Goal: Task Accomplishment & Management: Complete application form

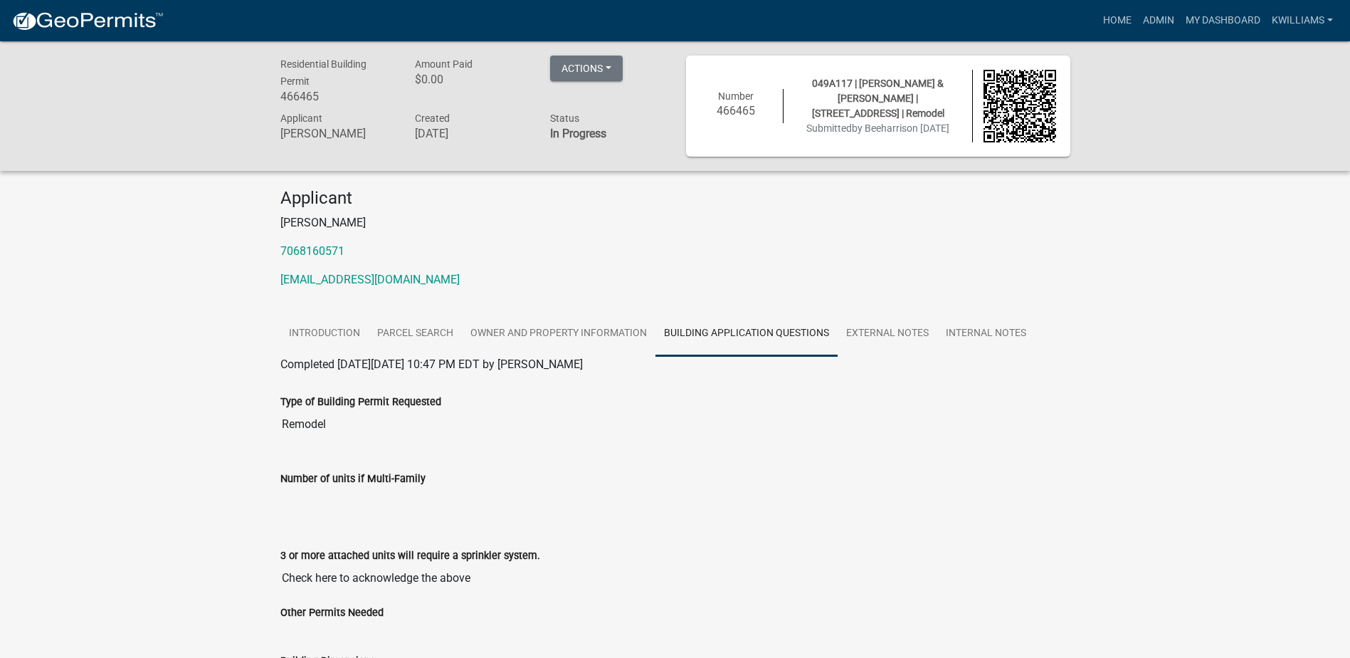
click at [1071, 236] on div "Applicant Robert Harris 7068160571 Beeharriswaterman@gmail.com" at bounding box center [675, 244] width 811 height 112
click at [1089, 19] on div "Home Admin My Dashboard kwilliams Admin Account Contractor Profile Logout" at bounding box center [757, 20] width 1164 height 27
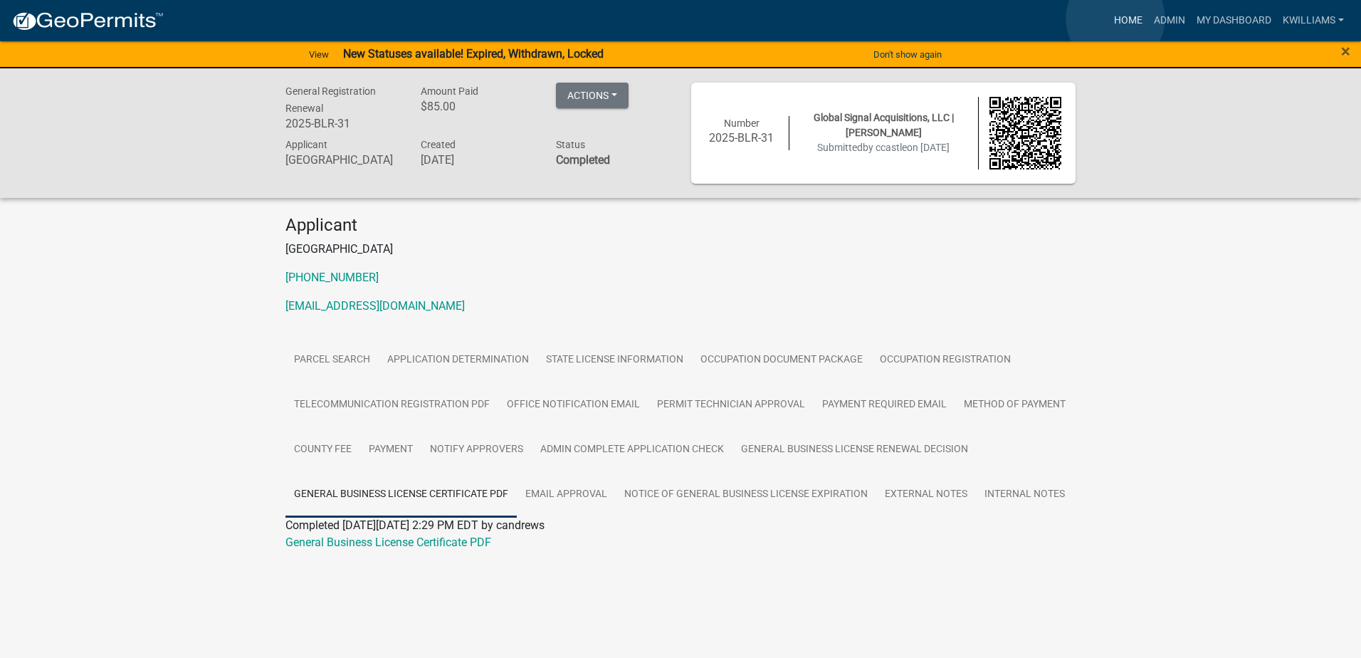
click at [1115, 18] on link "Home" at bounding box center [1128, 20] width 40 height 27
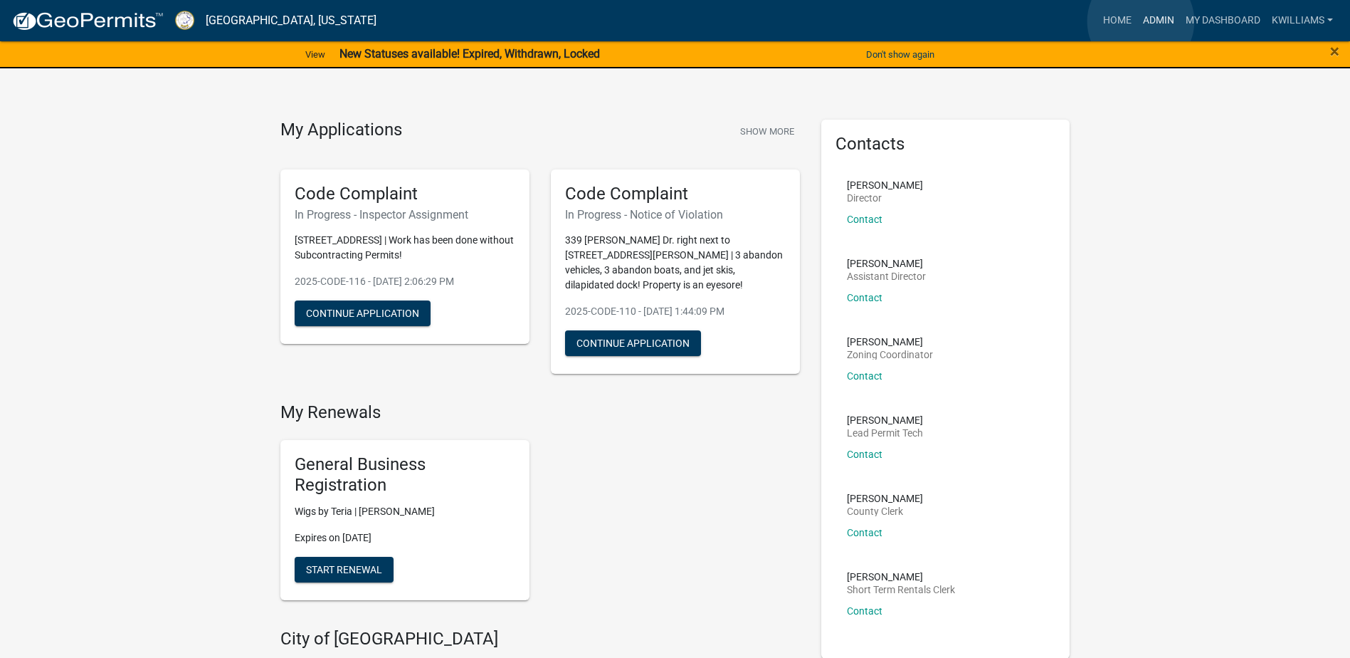
click at [1141, 21] on link "Admin" at bounding box center [1158, 20] width 43 height 27
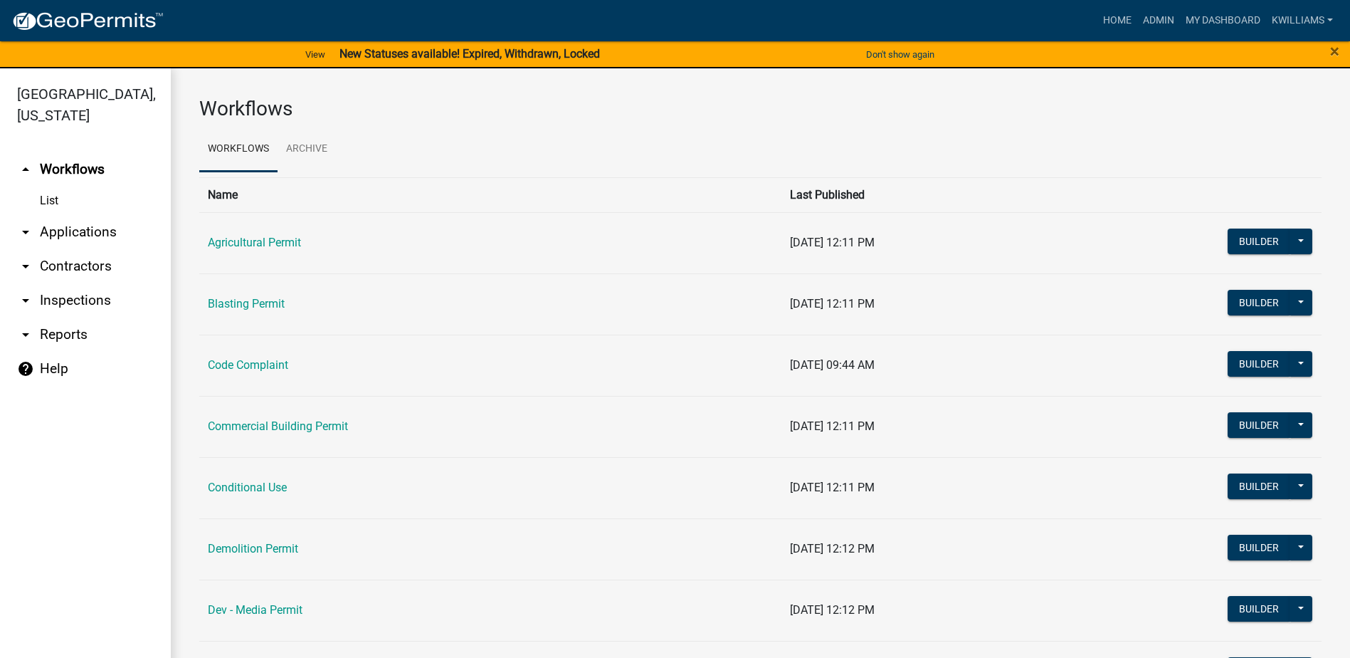
click at [79, 224] on link "arrow_drop_down Applications" at bounding box center [85, 232] width 171 height 34
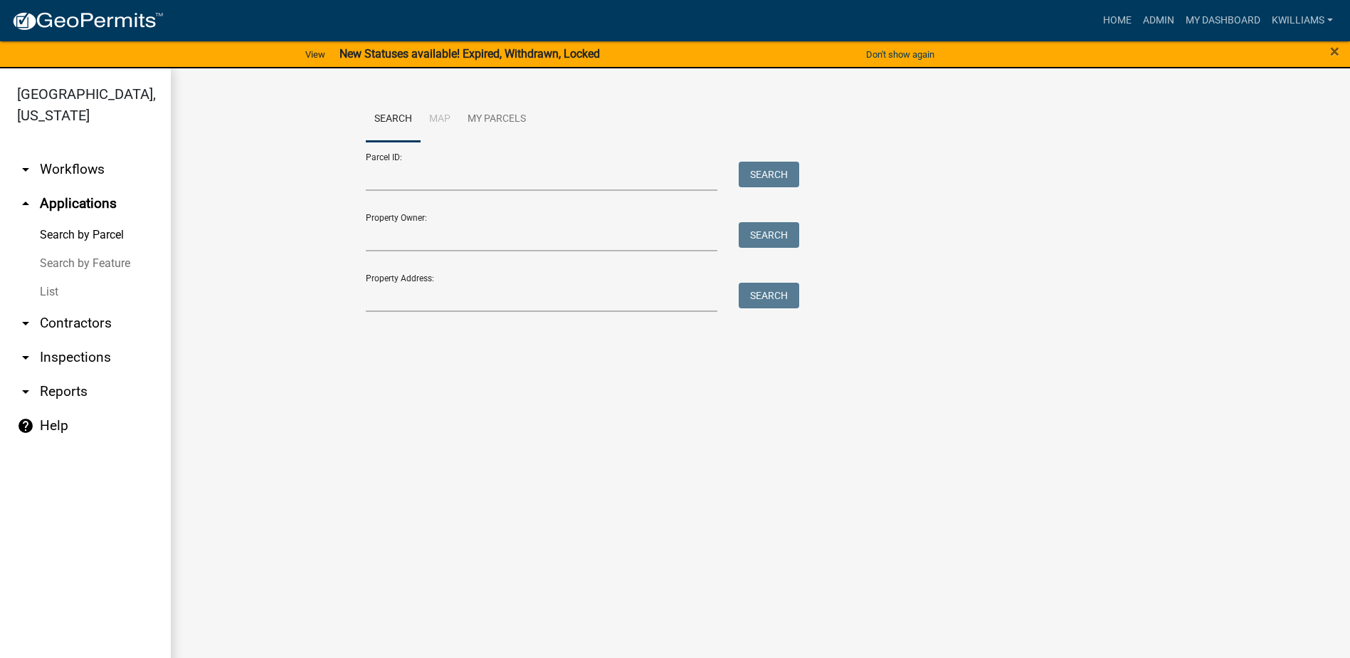
click at [48, 298] on link "List" at bounding box center [85, 292] width 171 height 28
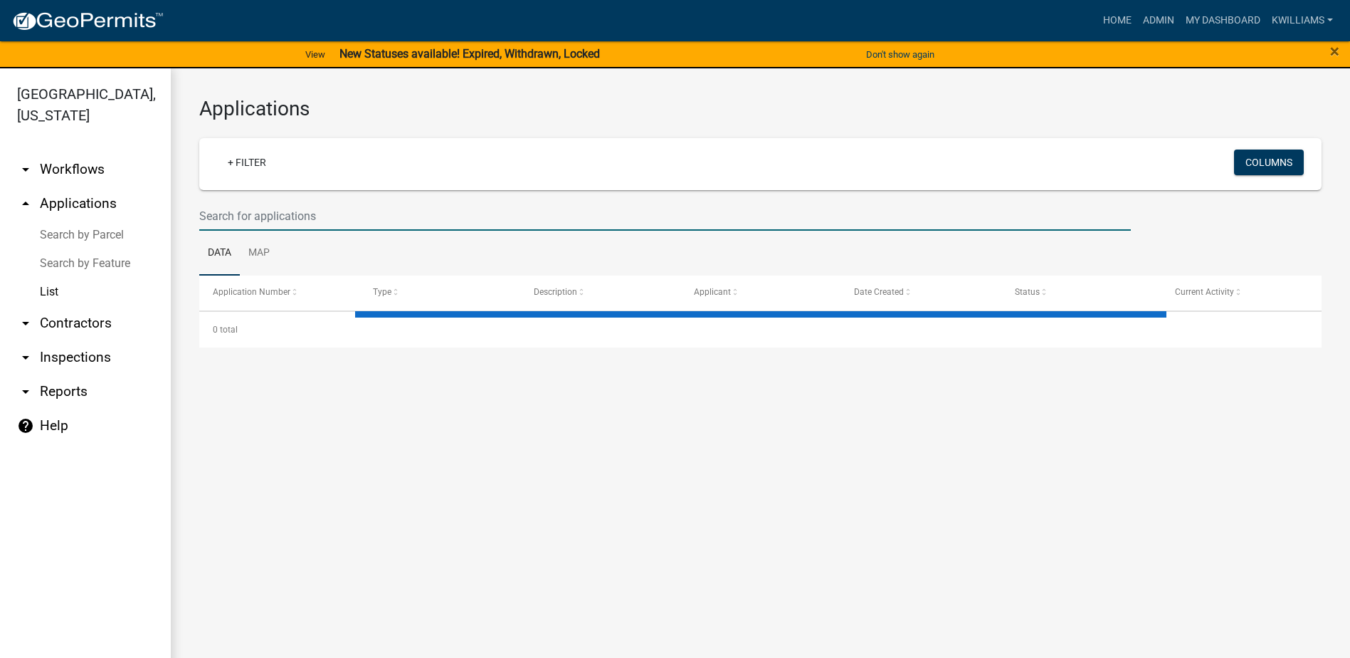
click at [339, 225] on input "text" at bounding box center [665, 215] width 932 height 29
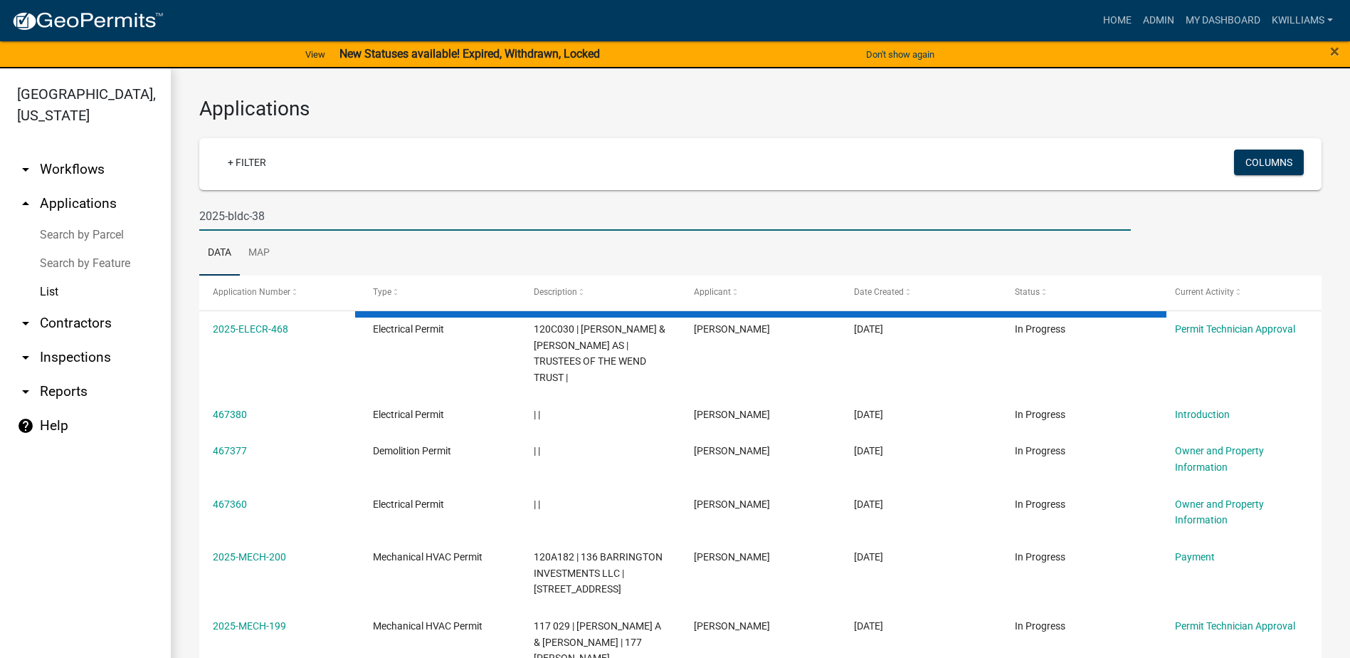
type input "2025-bldc-38"
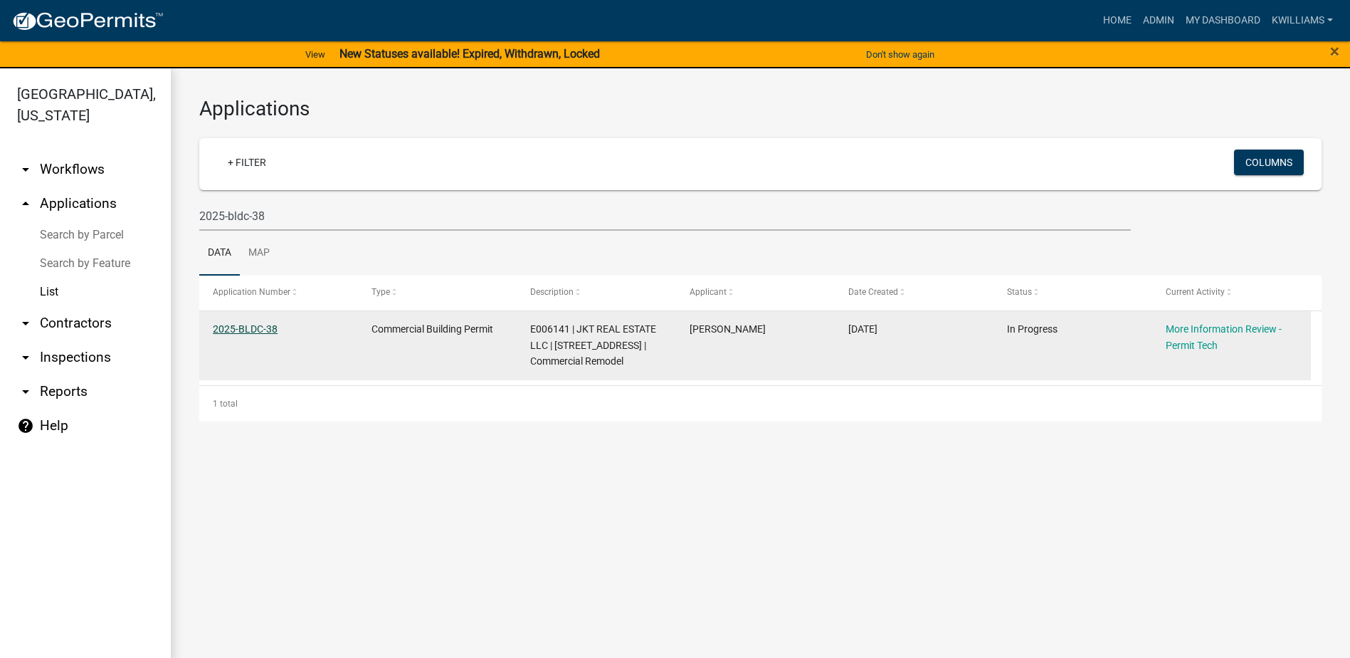
click at [255, 326] on link "2025-BLDC-38" at bounding box center [245, 328] width 65 height 11
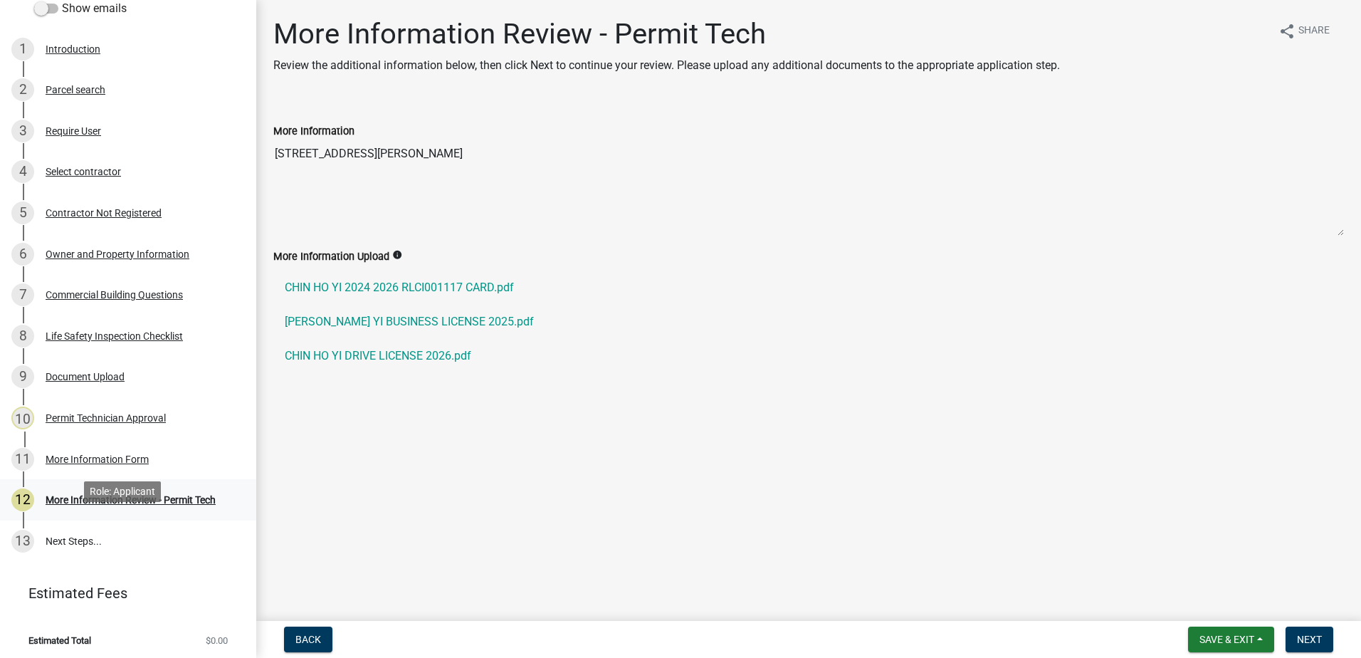
scroll to position [236, 0]
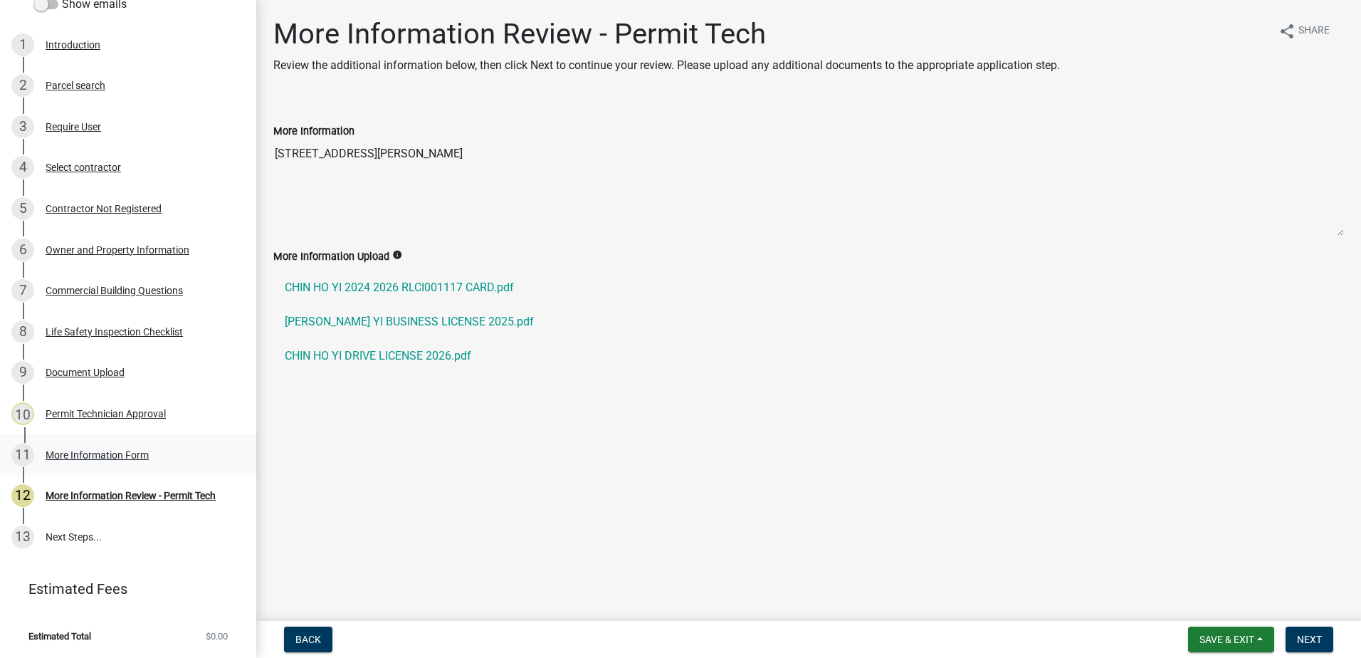
click at [83, 450] on div "More Information Form" at bounding box center [97, 455] width 103 height 10
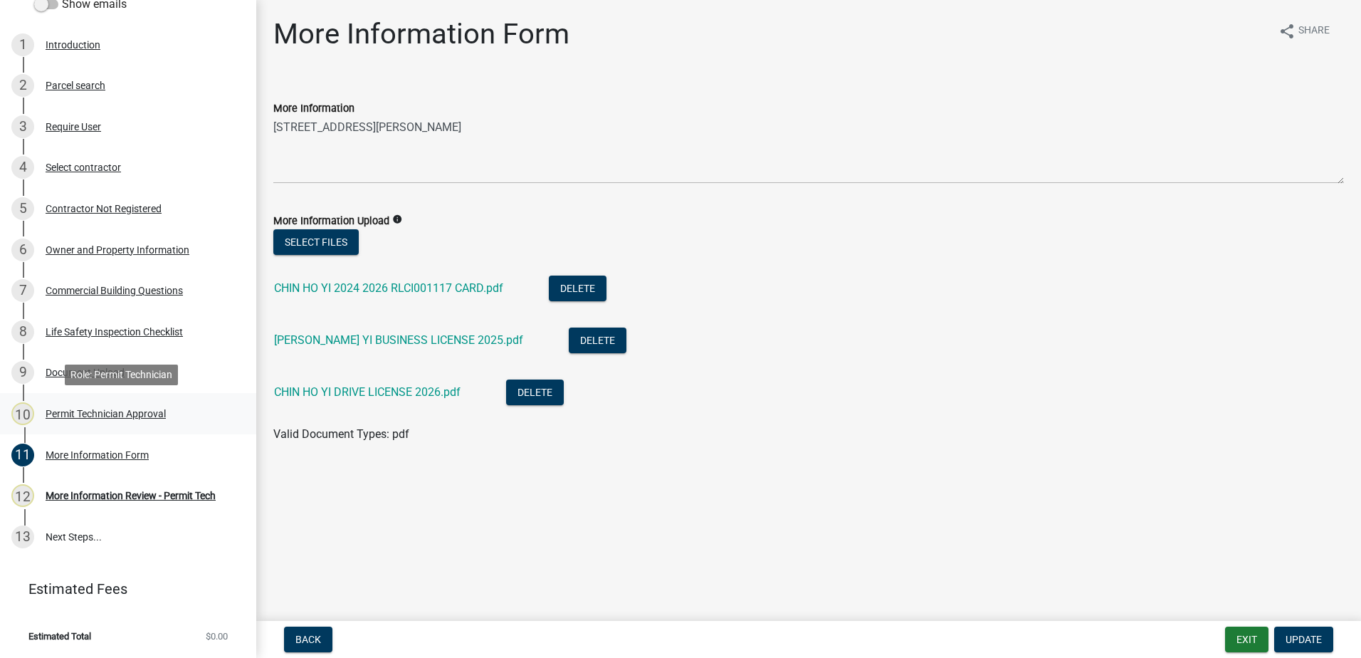
click at [84, 411] on div "Permit Technician Approval" at bounding box center [106, 414] width 120 height 10
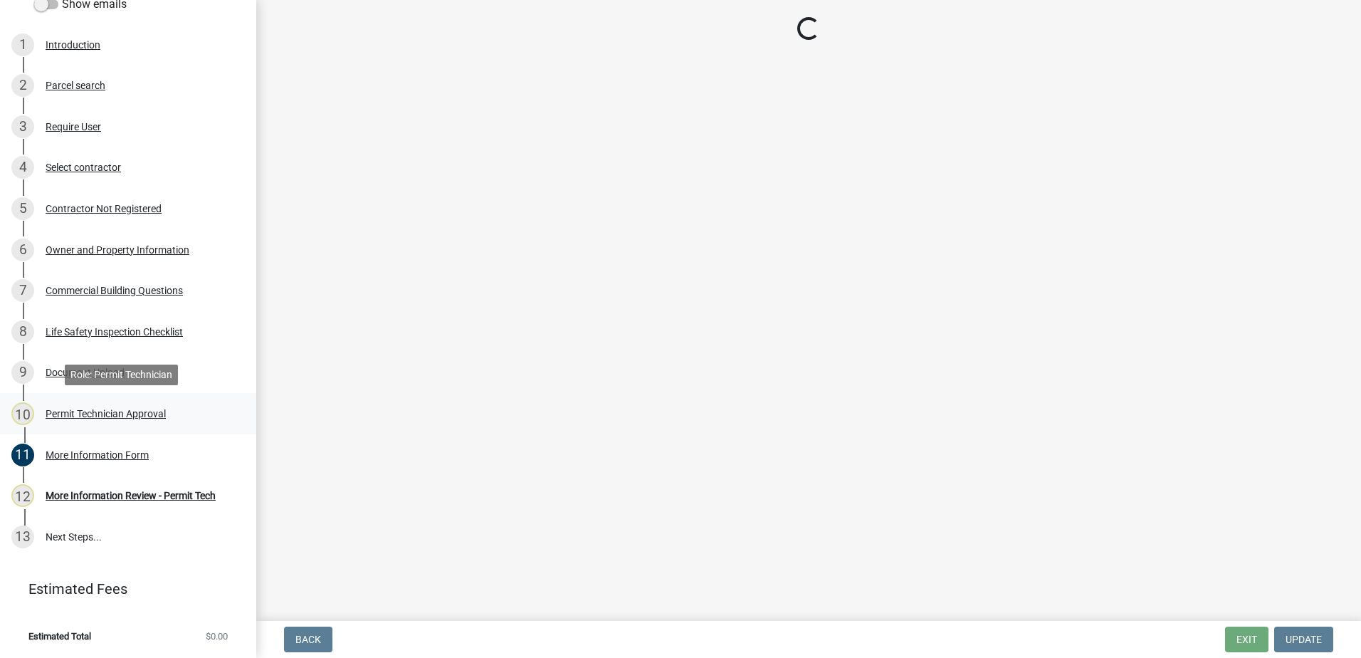
select select "ef7a1fc2-7a7a-426d-b1f0-c9b9b6ca7ff4"
select select "58d273ed-cbd1-45cf-a92b-4c415c252308"
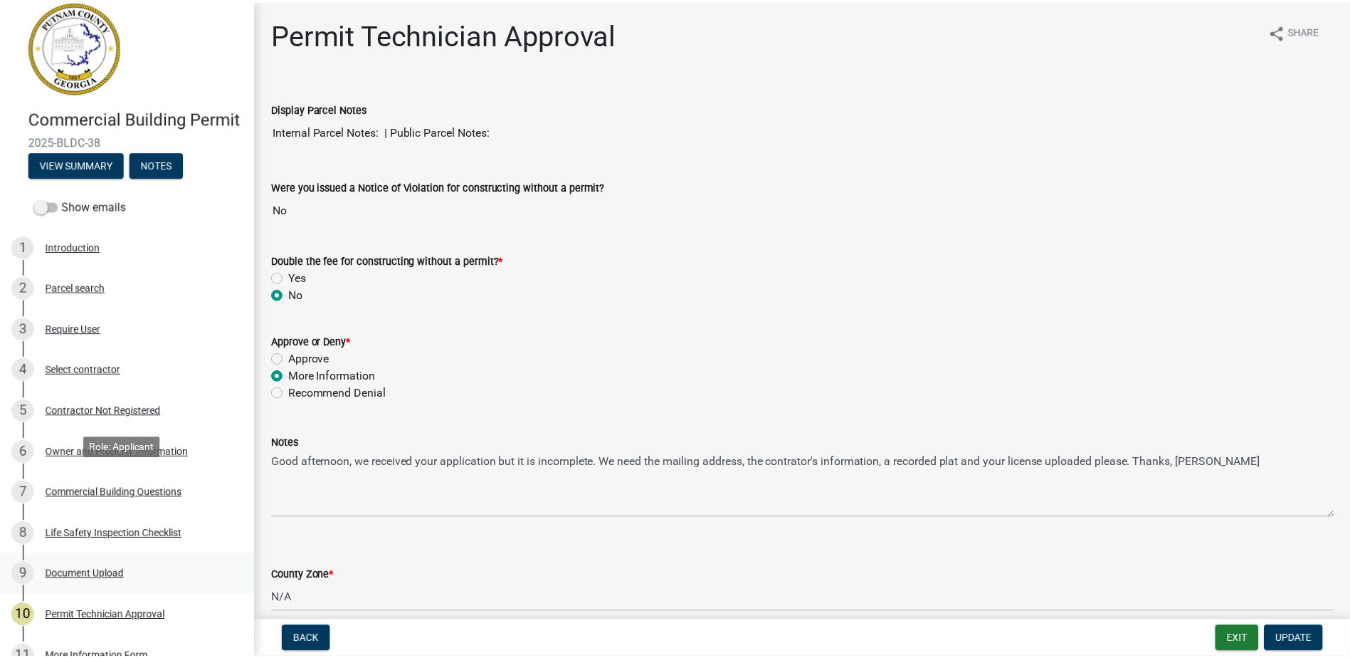
scroll to position [0, 0]
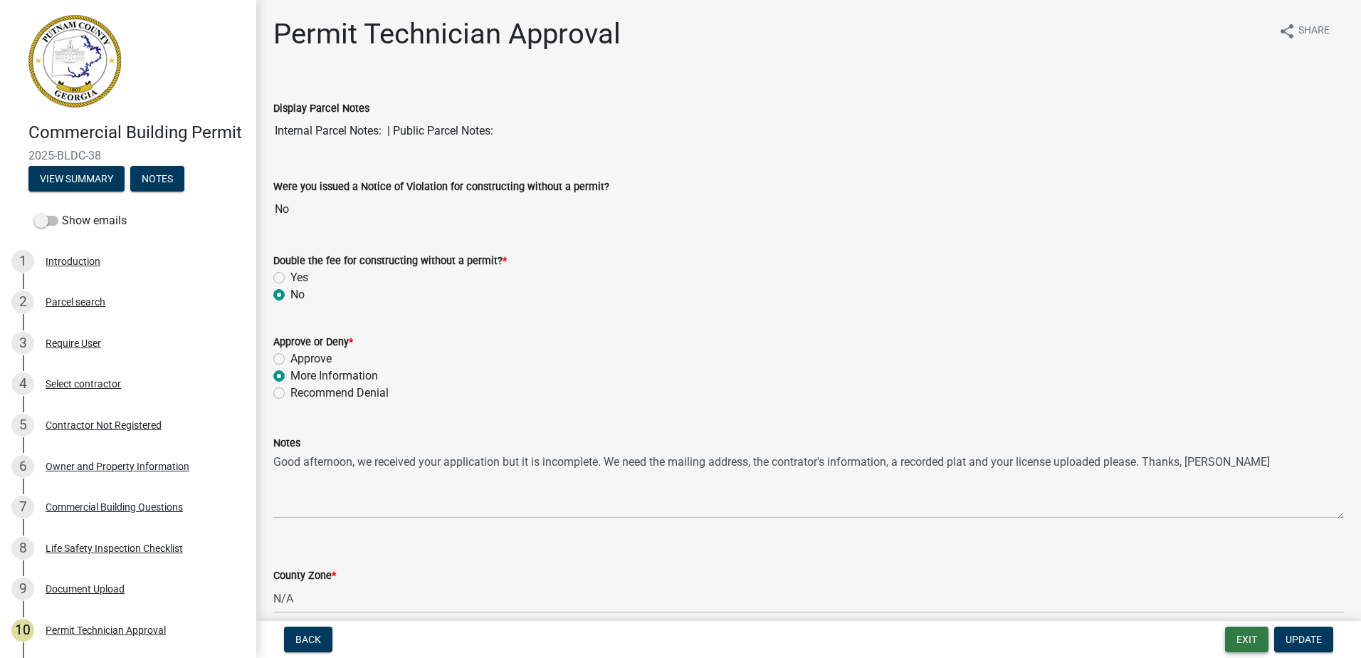
click at [1244, 638] on button "Exit" at bounding box center [1246, 639] width 43 height 26
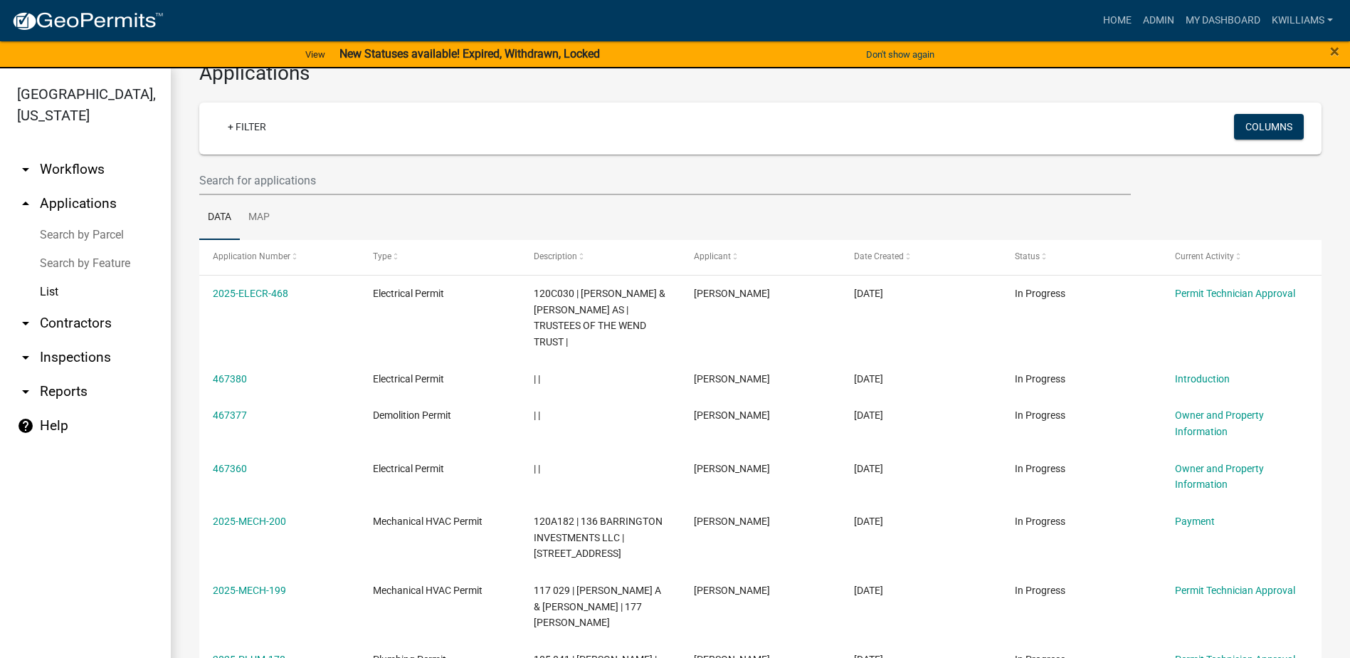
scroll to position [71, 0]
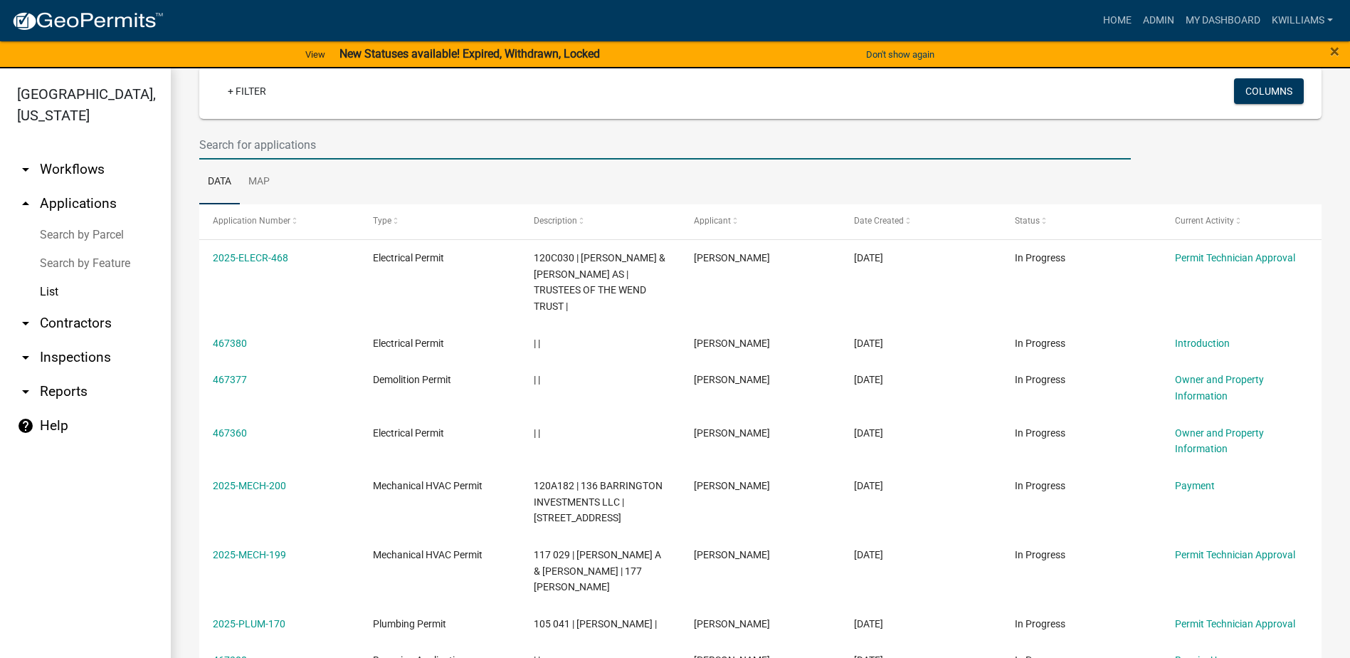
click at [278, 137] on input "text" at bounding box center [665, 144] width 932 height 29
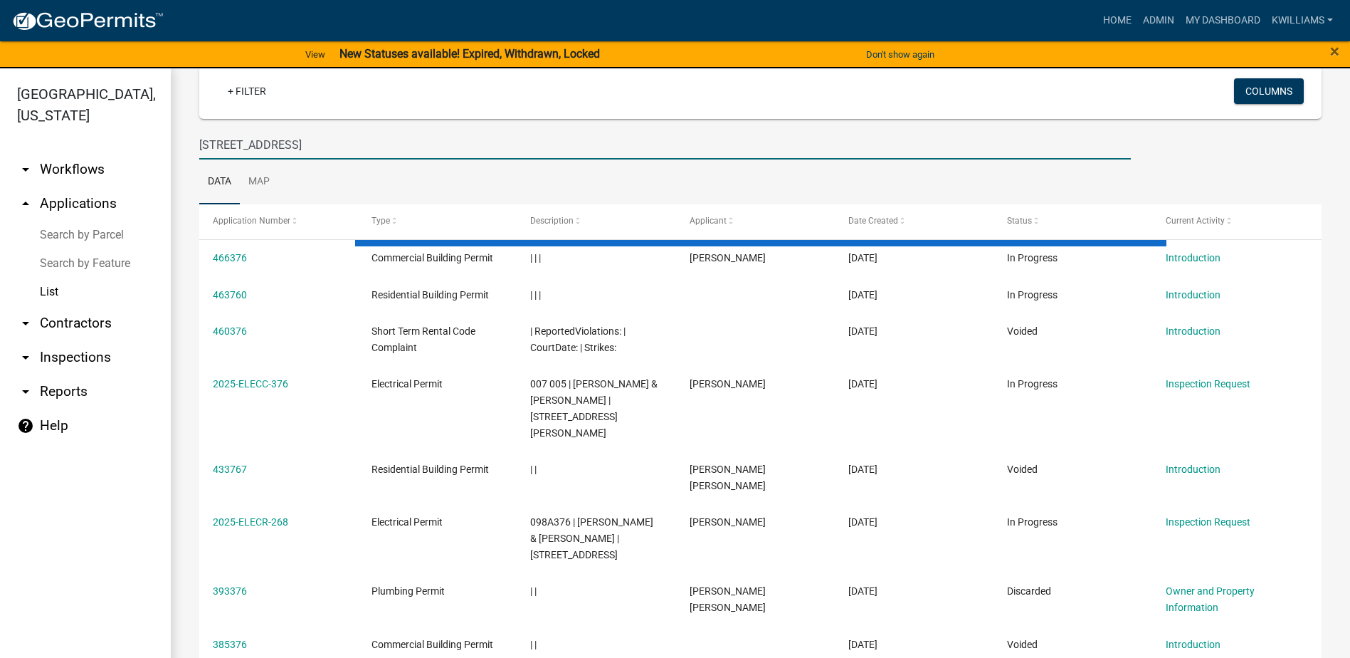
type input "[STREET_ADDRESS]"
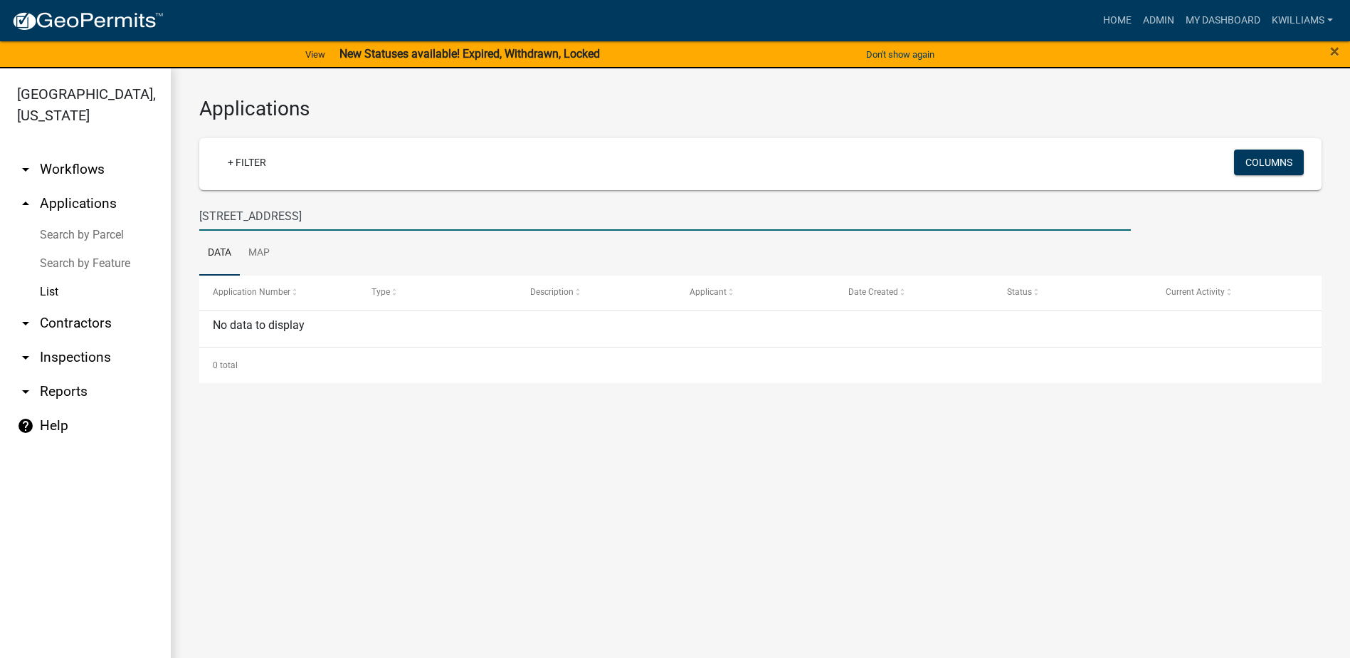
drag, startPoint x: 327, startPoint y: 218, endPoint x: 110, endPoint y: 263, distance: 221.8
click at [115, 226] on div "[GEOGRAPHIC_DATA], [US_STATE] arrow_drop_down Workflows List arrow_drop_up Appl…" at bounding box center [675, 371] width 1350 height 606
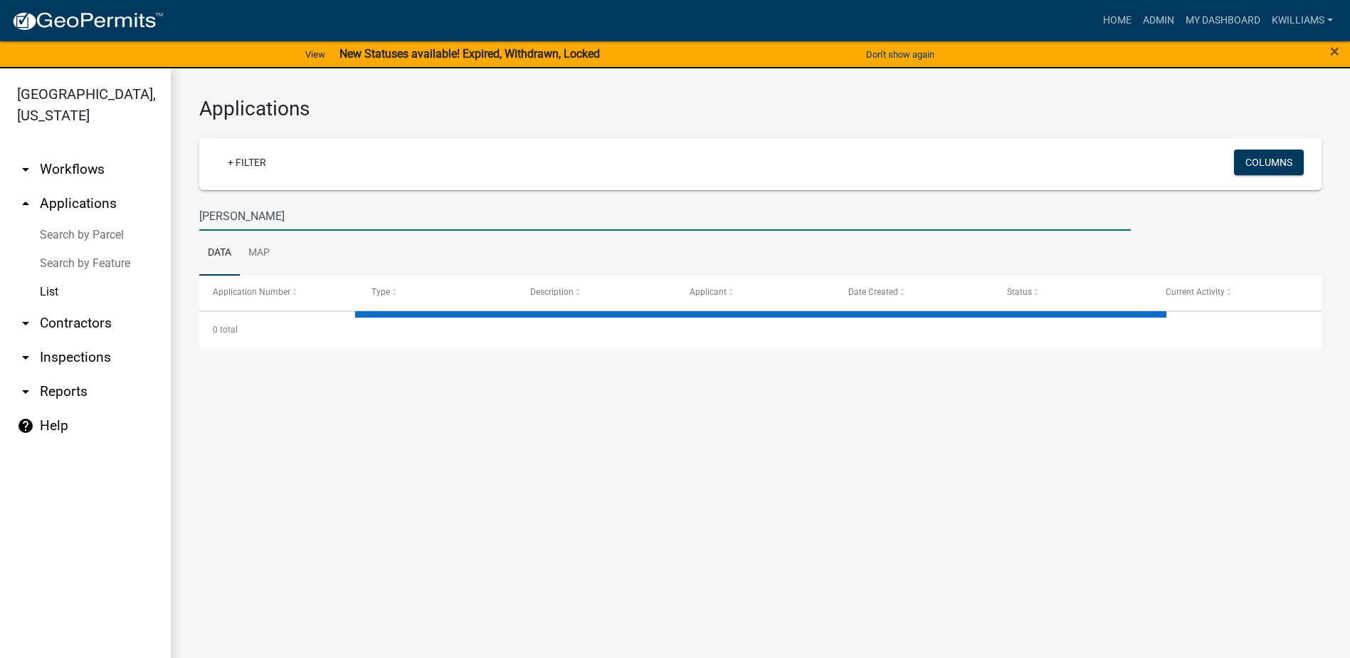
type input "[PERSON_NAME]"
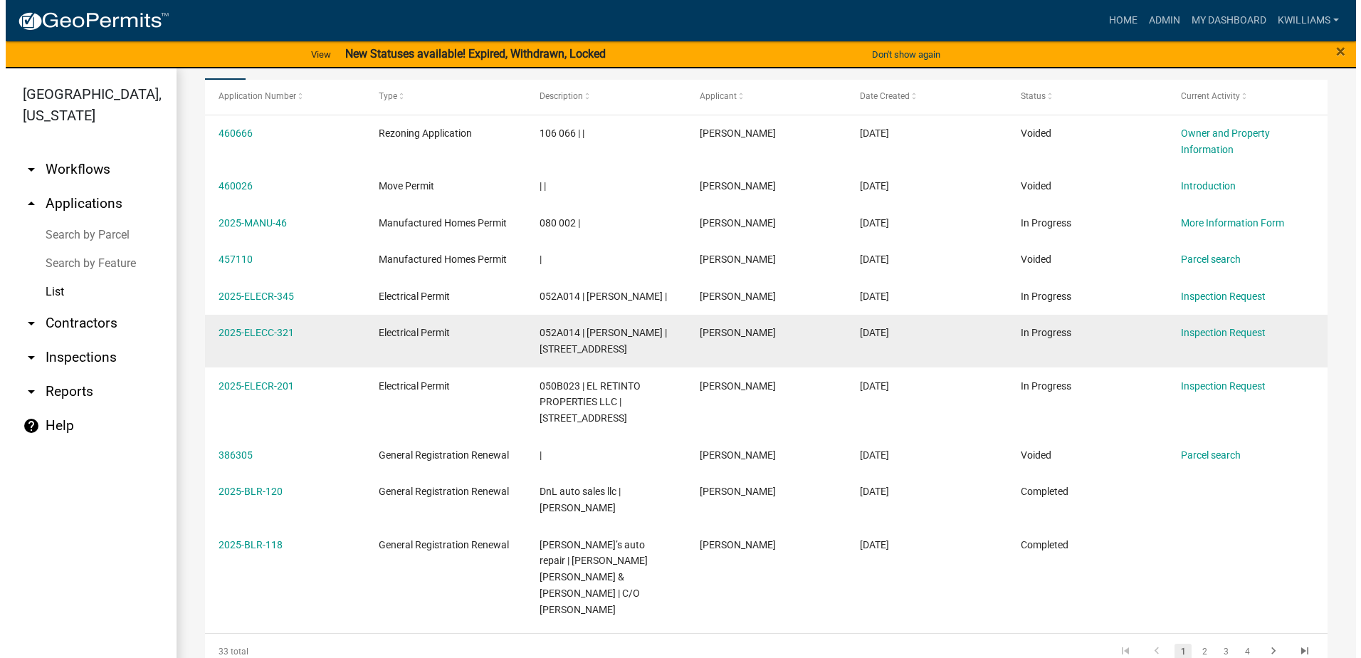
scroll to position [214, 0]
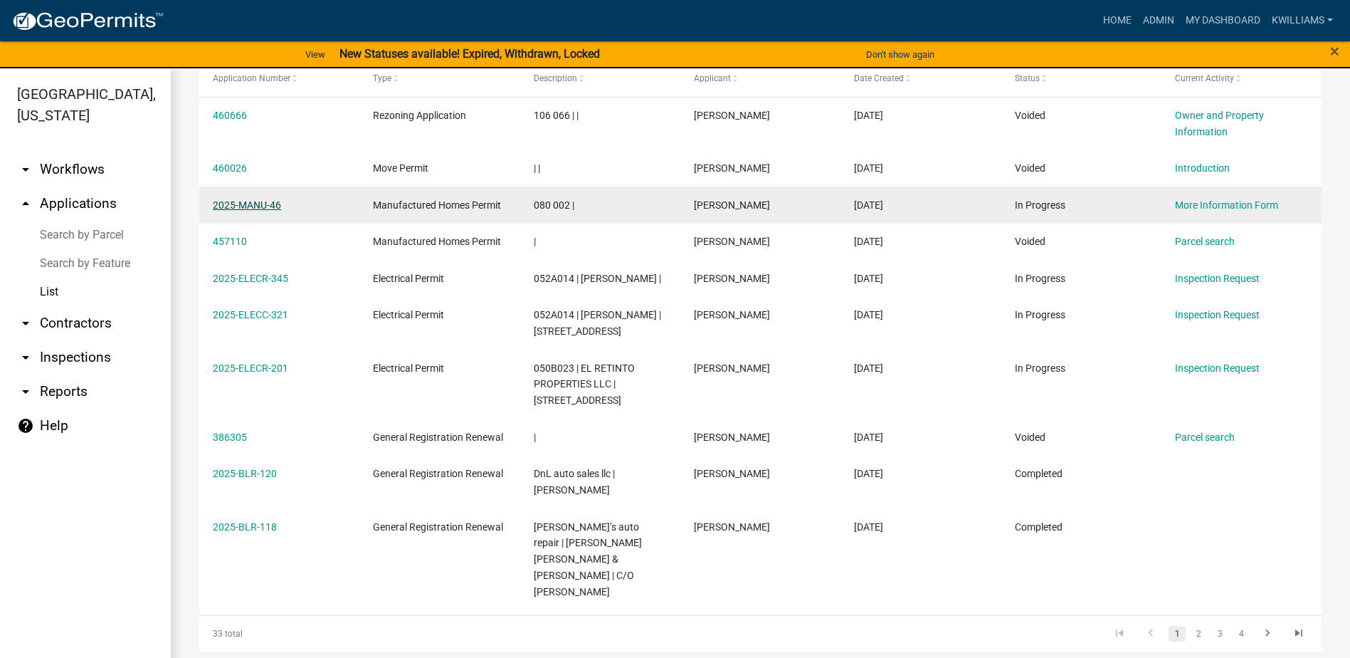
click at [273, 206] on link "2025-MANU-46" at bounding box center [247, 204] width 68 height 11
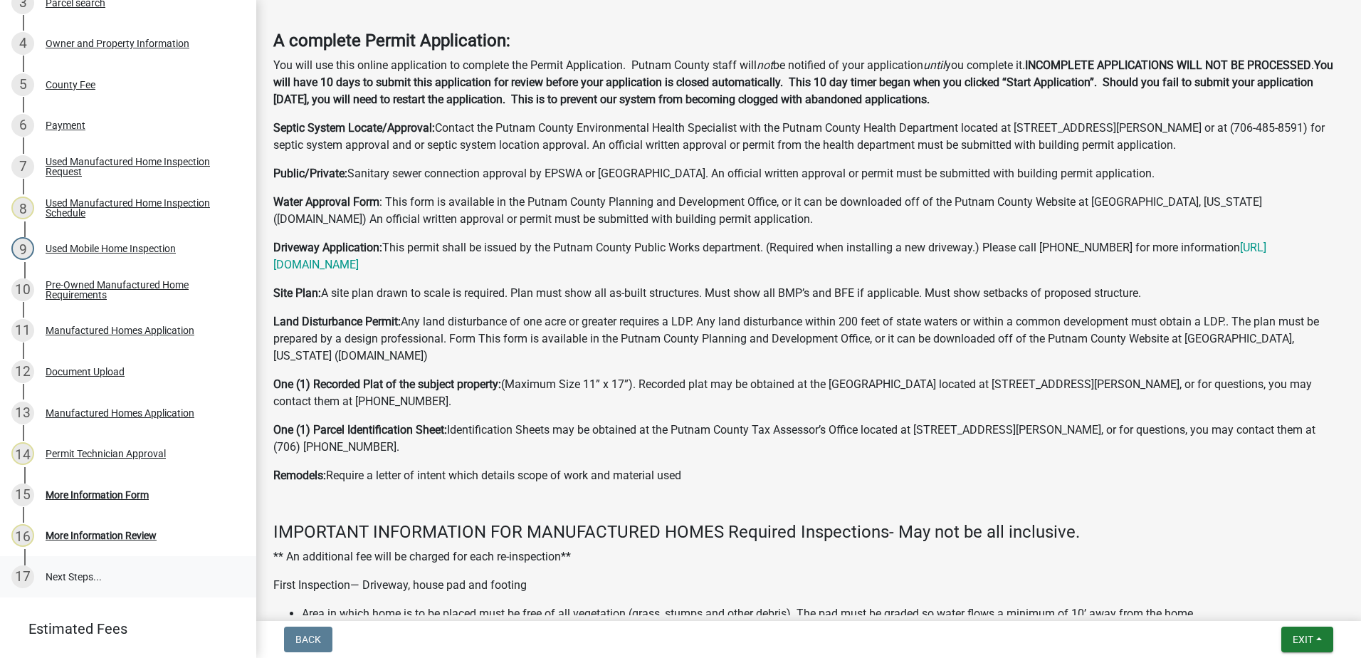
scroll to position [433, 0]
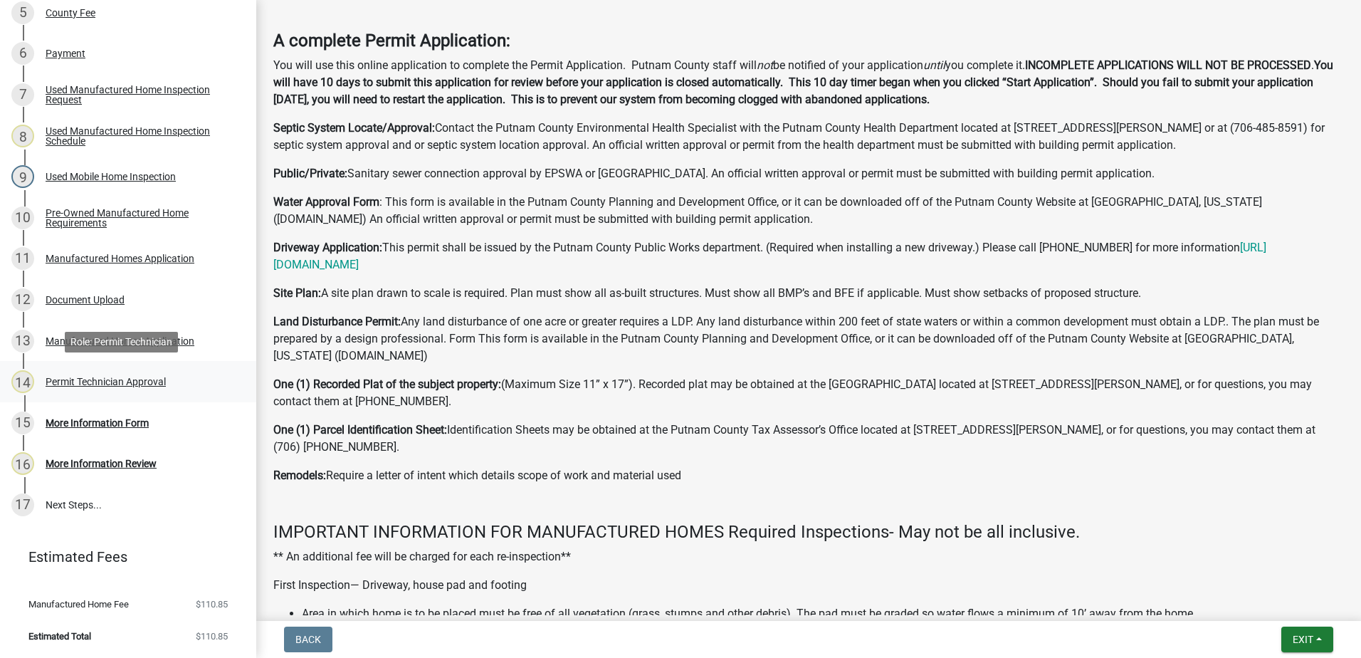
click at [122, 383] on div "Permit Technician Approval" at bounding box center [106, 382] width 120 height 10
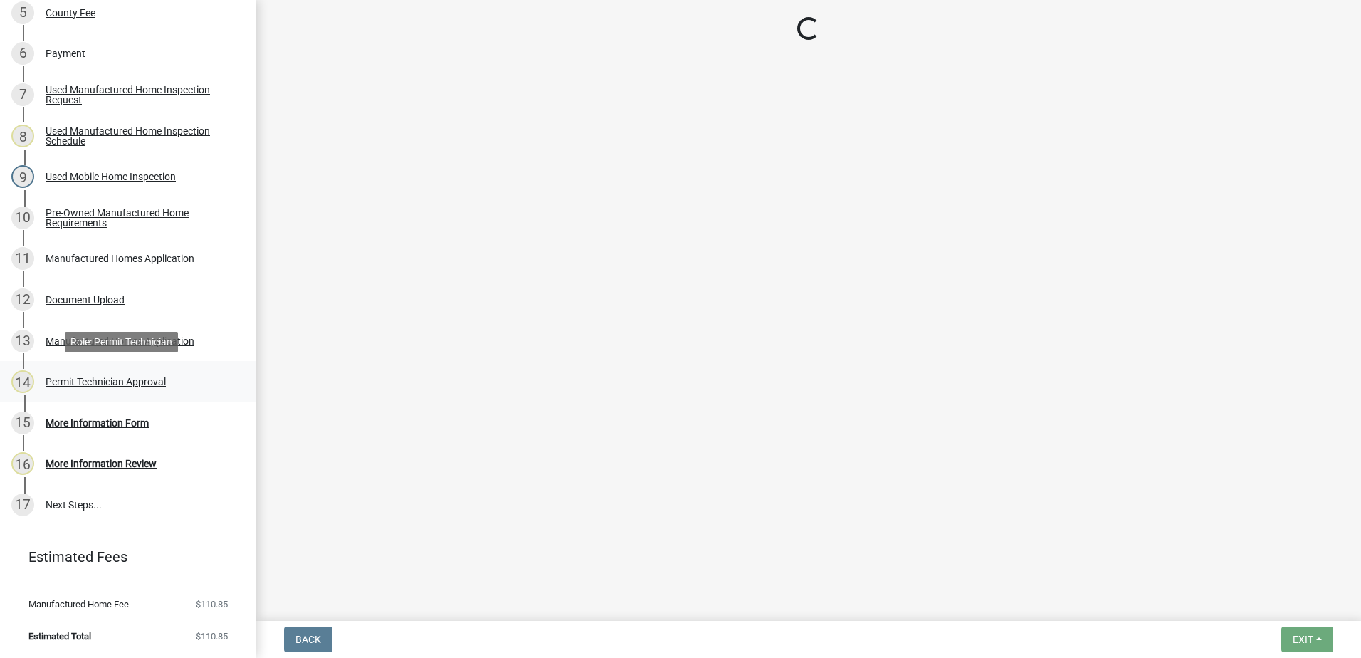
scroll to position [0, 0]
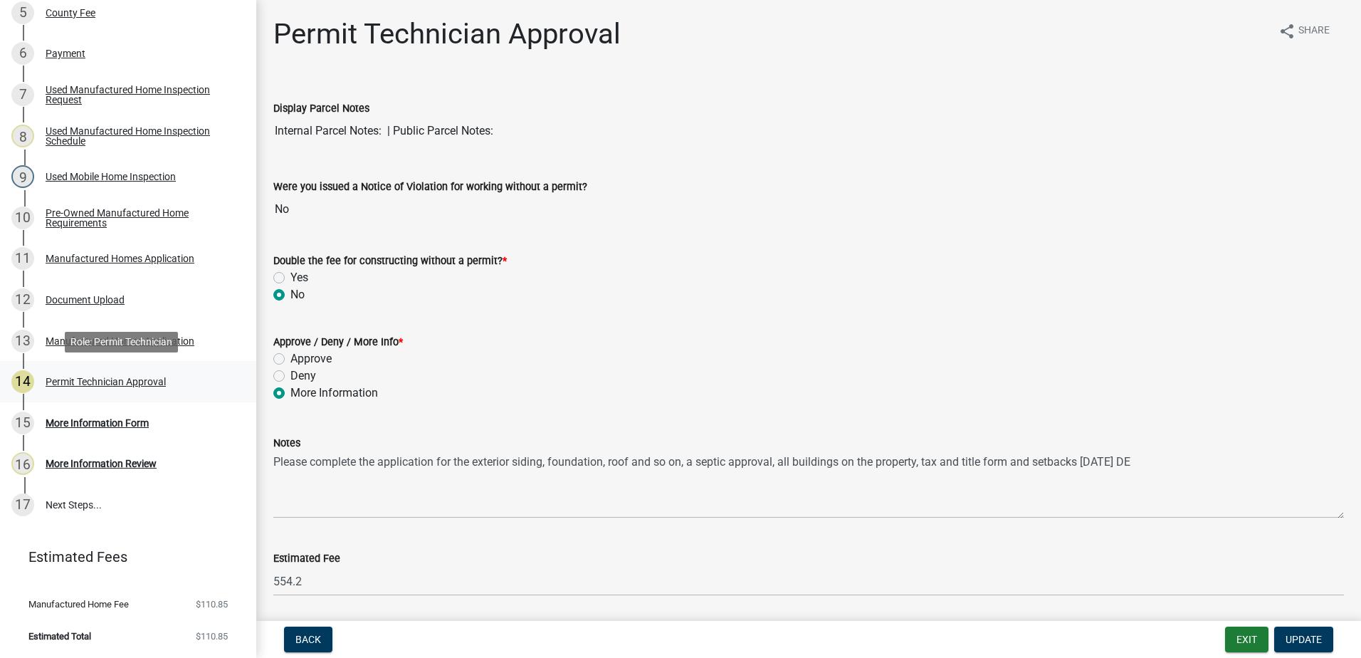
click at [95, 379] on div "Permit Technician Approval" at bounding box center [106, 382] width 120 height 10
click at [98, 316] on link "12 Document Upload" at bounding box center [128, 299] width 256 height 41
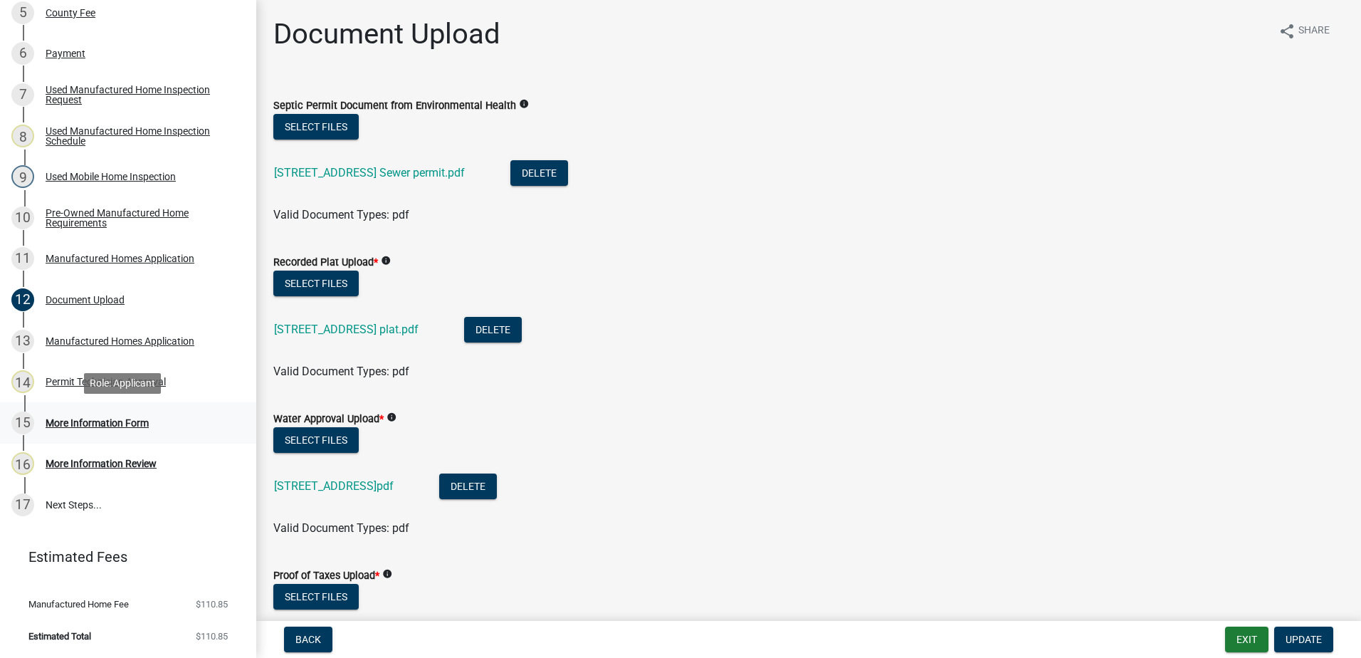
click at [110, 426] on div "More Information Form" at bounding box center [97, 423] width 103 height 10
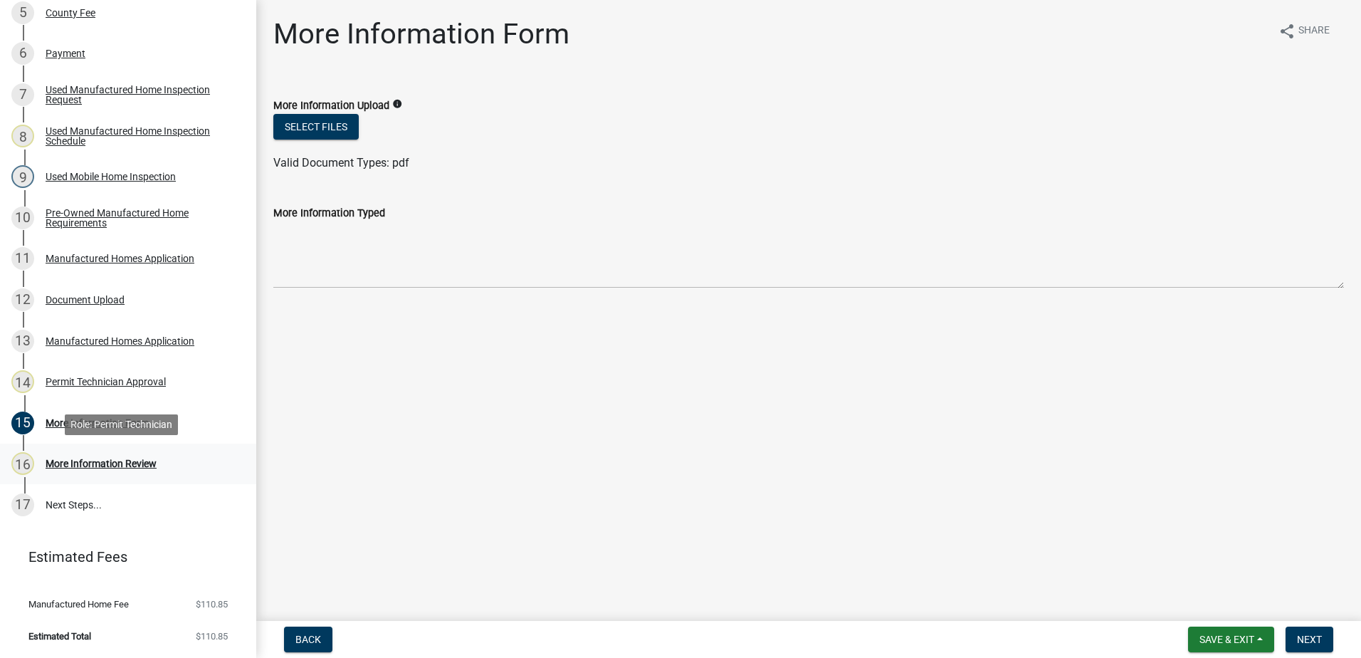
click at [106, 458] on div "More Information Review" at bounding box center [101, 463] width 111 height 10
click at [83, 306] on div "12 Document Upload" at bounding box center [122, 299] width 222 height 23
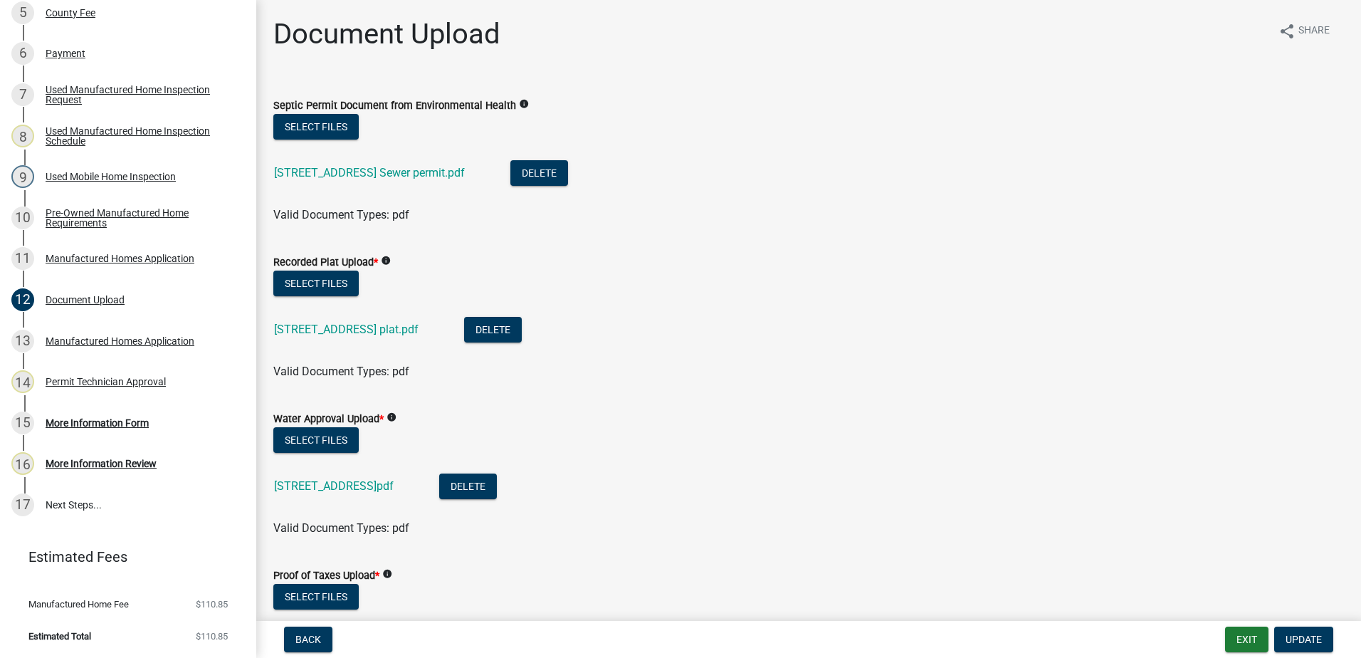
click at [387, 341] on div "[STREET_ADDRESS] plat.pdf" at bounding box center [357, 331] width 167 height 29
click at [387, 332] on link "[STREET_ADDRESS] plat.pdf" at bounding box center [346, 329] width 144 height 14
click at [359, 166] on link "[STREET_ADDRESS] Sewer permit.pdf" at bounding box center [369, 173] width 191 height 14
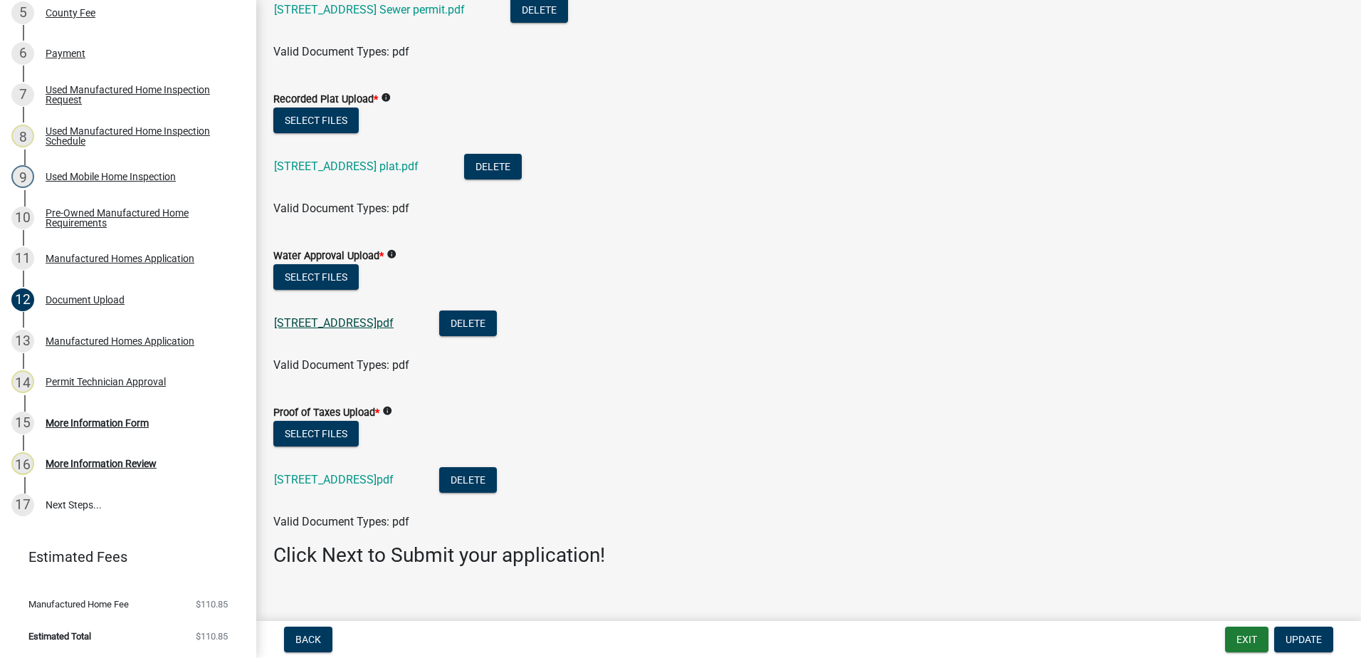
scroll to position [182, 0]
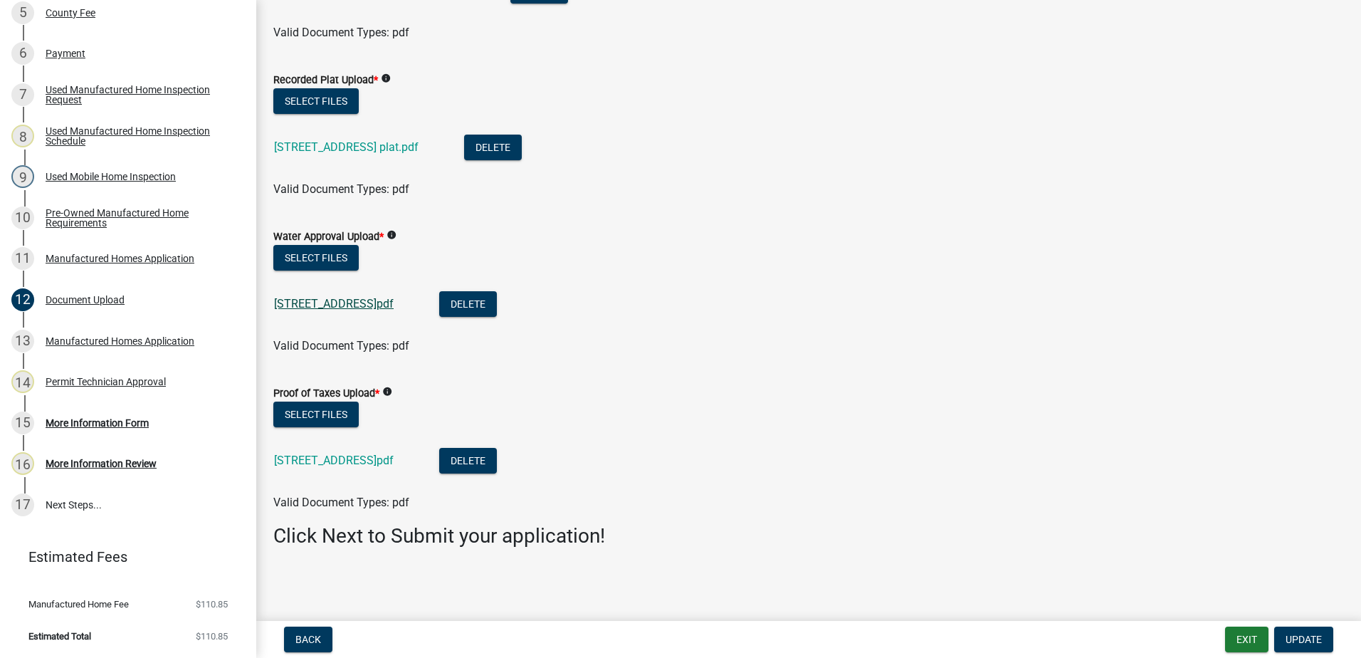
click at [330, 298] on link "[STREET_ADDRESS]pdf" at bounding box center [334, 304] width 120 height 14
click at [320, 465] on link "[STREET_ADDRESS]pdf" at bounding box center [334, 460] width 120 height 14
click at [80, 253] on div "Manufactured Homes Application" at bounding box center [120, 258] width 149 height 10
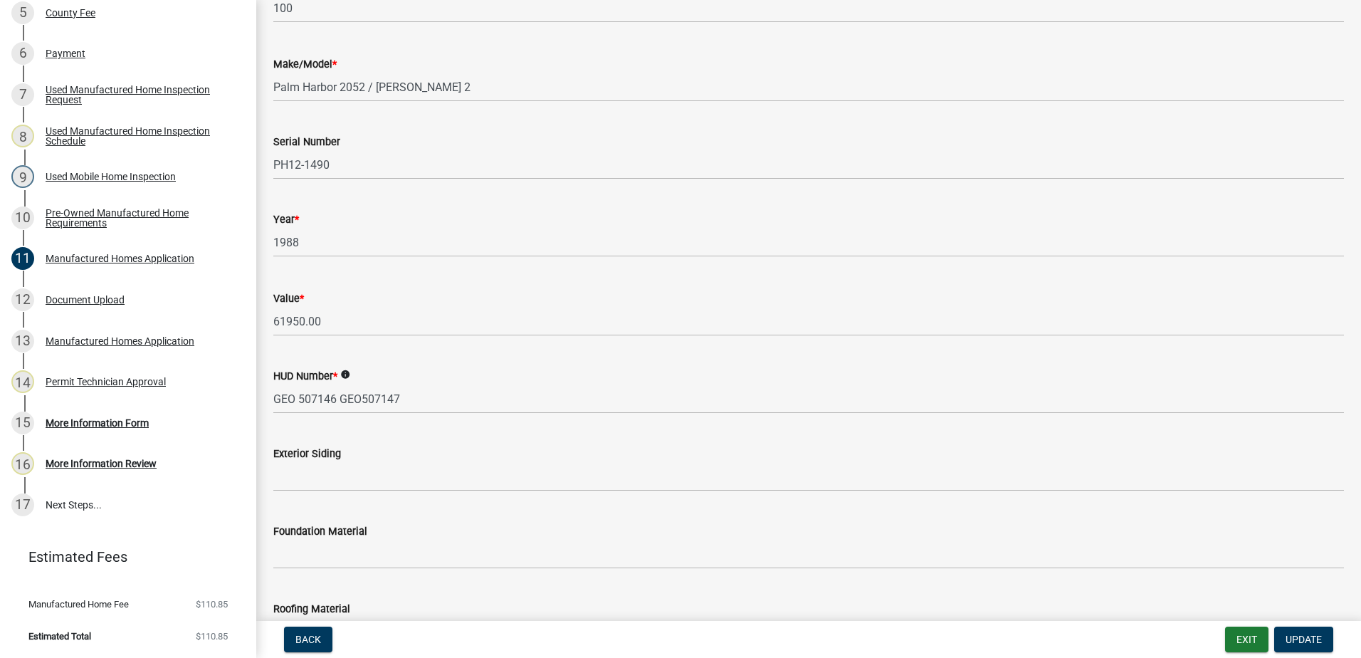
scroll to position [1068, 0]
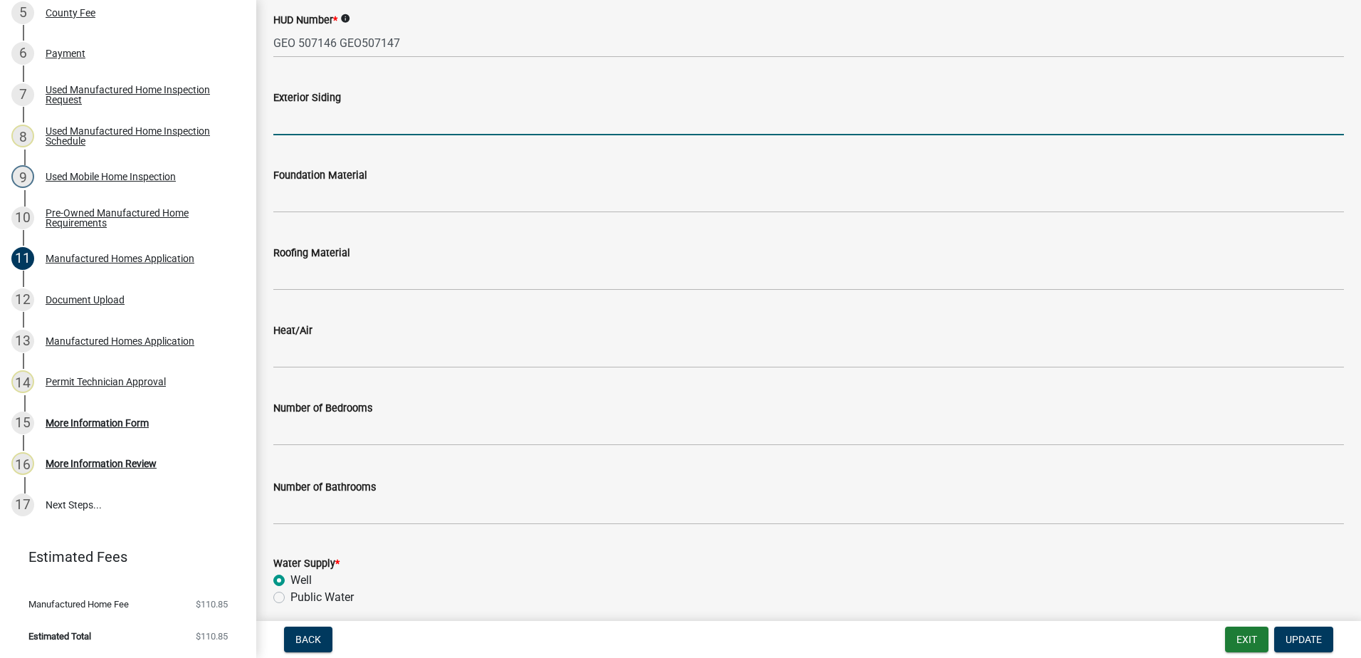
click at [305, 126] on input "Exterior Siding" at bounding box center [808, 120] width 1071 height 29
type input "Vinyl"
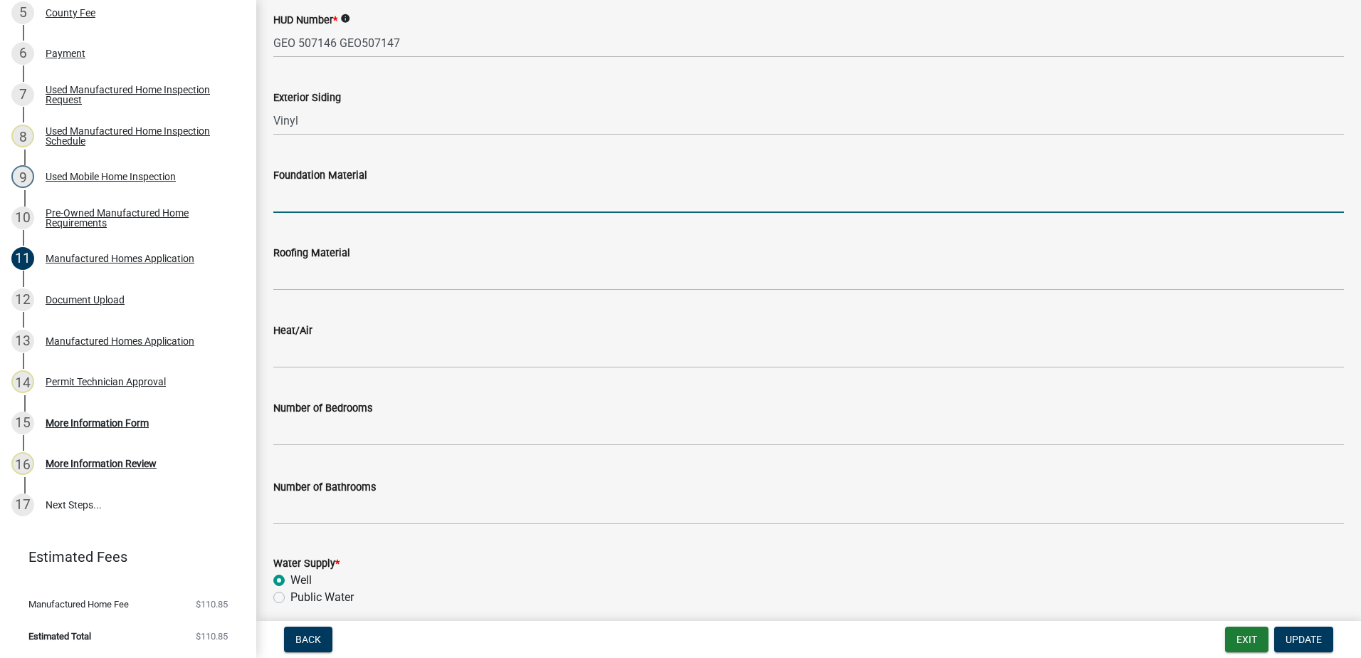
click at [350, 206] on input "Foundation Material" at bounding box center [808, 198] width 1071 height 29
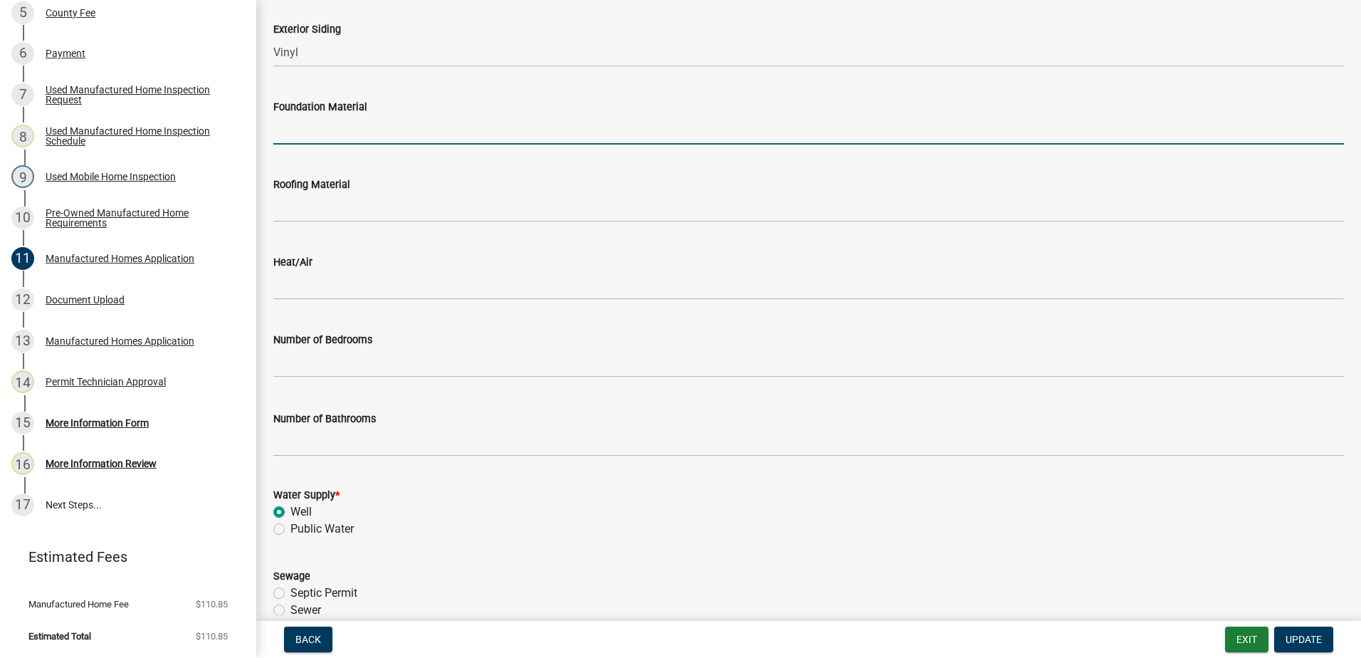
scroll to position [1139, 0]
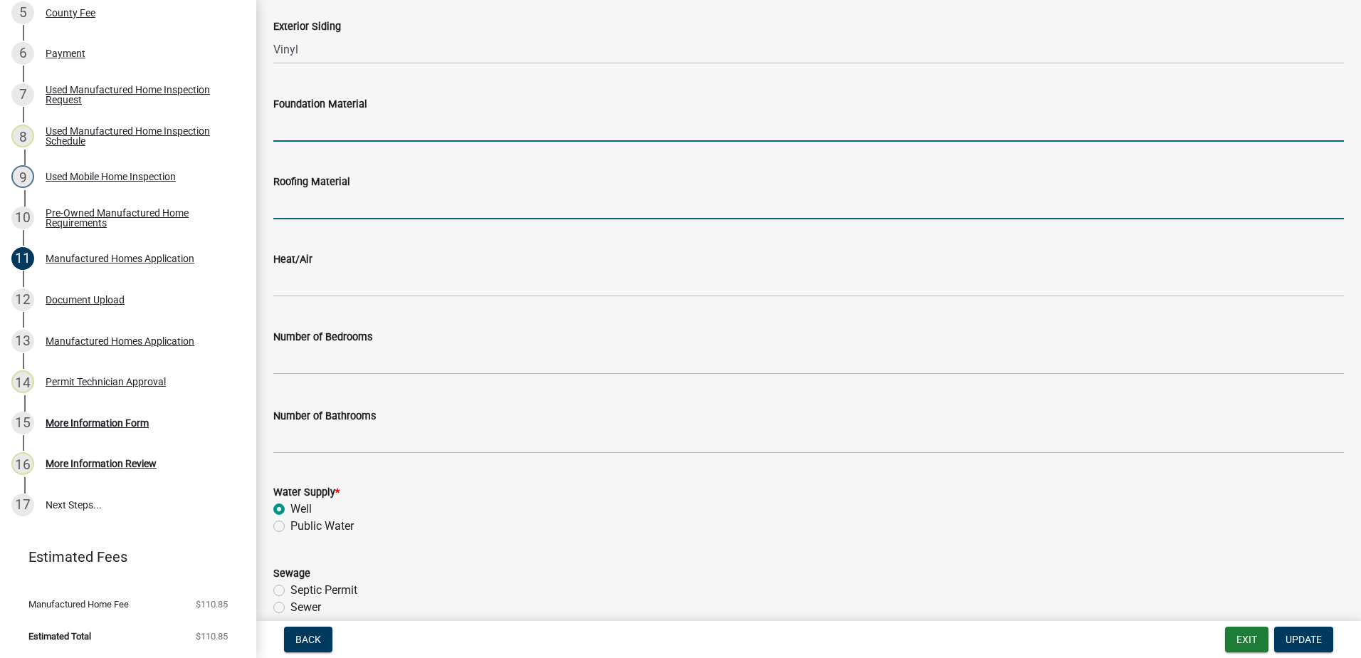
click at [315, 211] on input "Roofing Material" at bounding box center [808, 204] width 1071 height 29
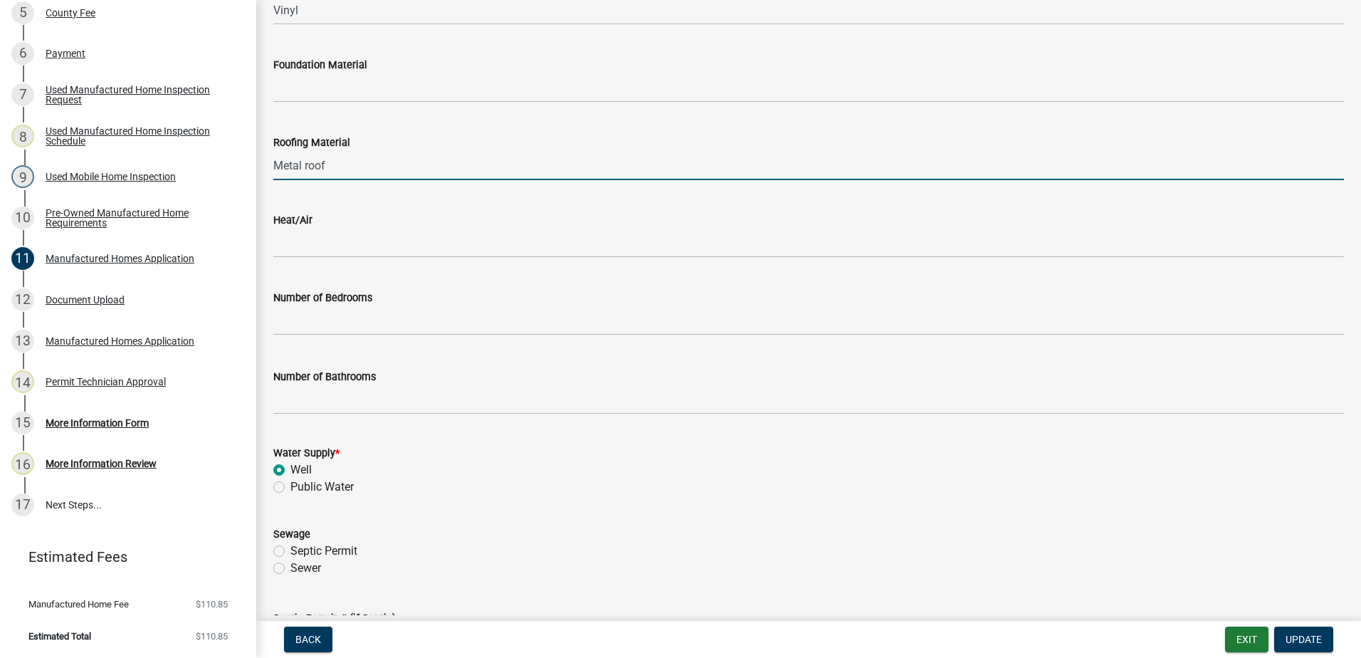
scroll to position [1210, 0]
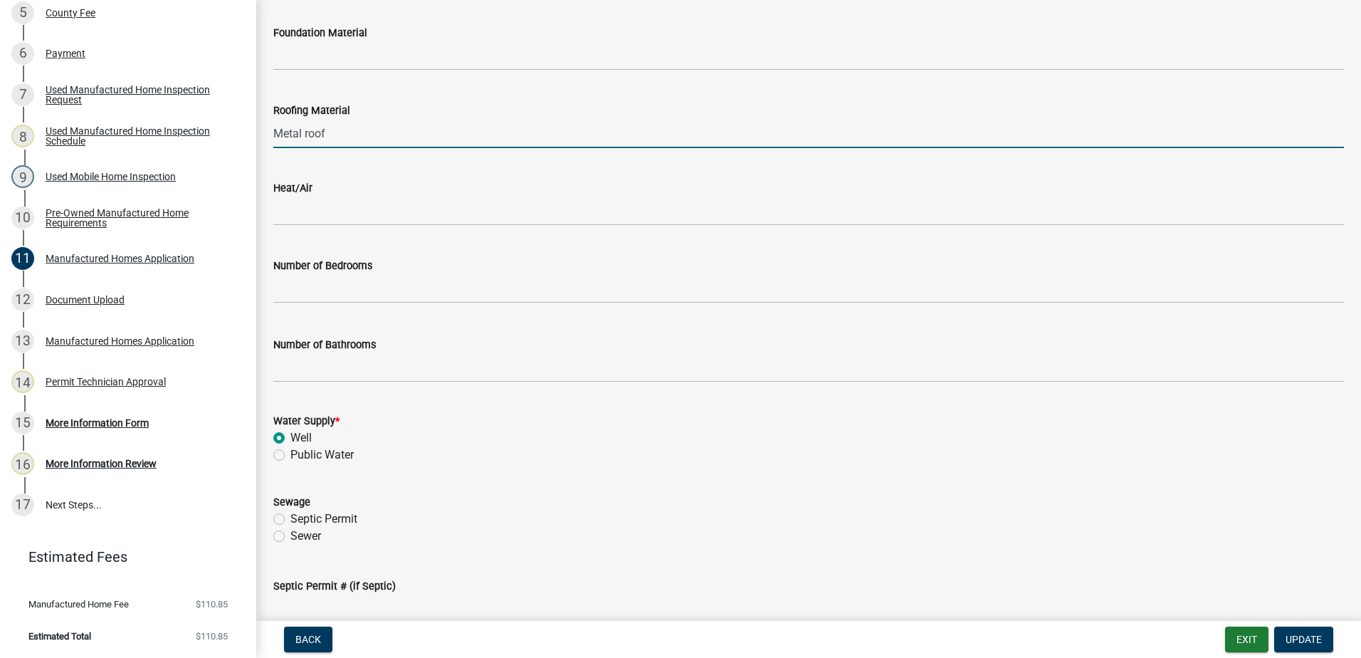
type input "Metal roof"
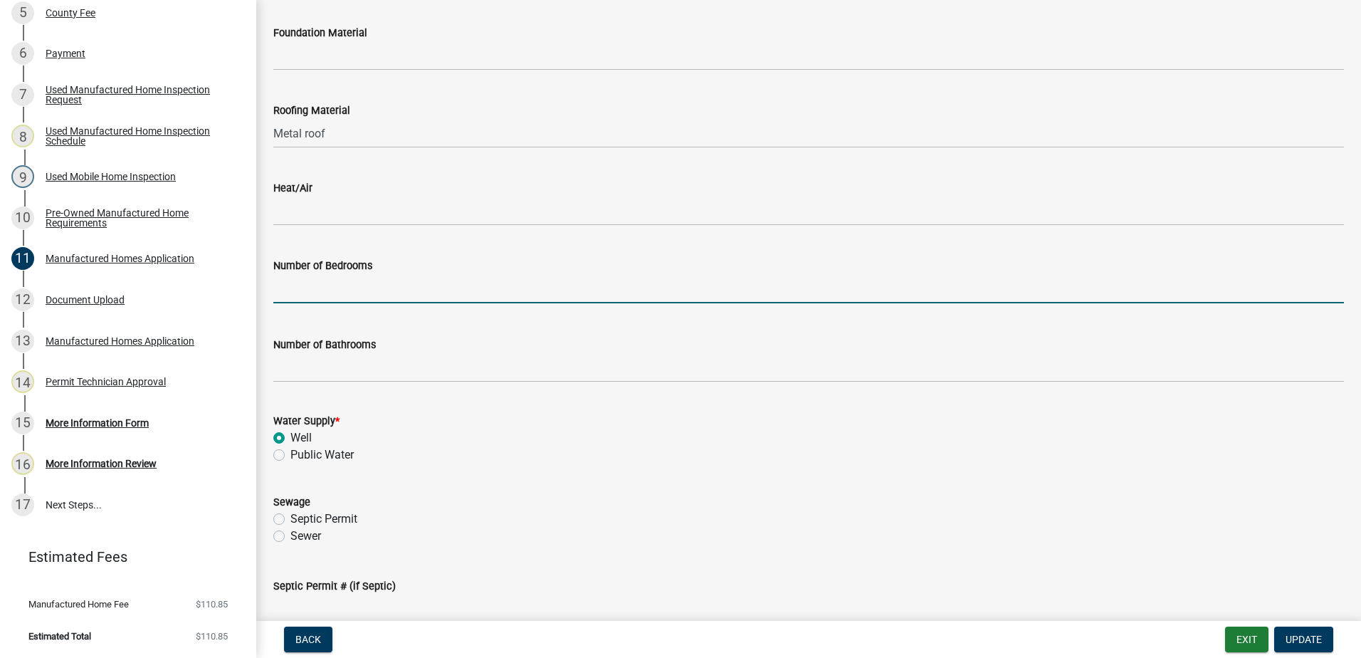
click at [360, 283] on input "text" at bounding box center [808, 288] width 1071 height 29
type input "3"
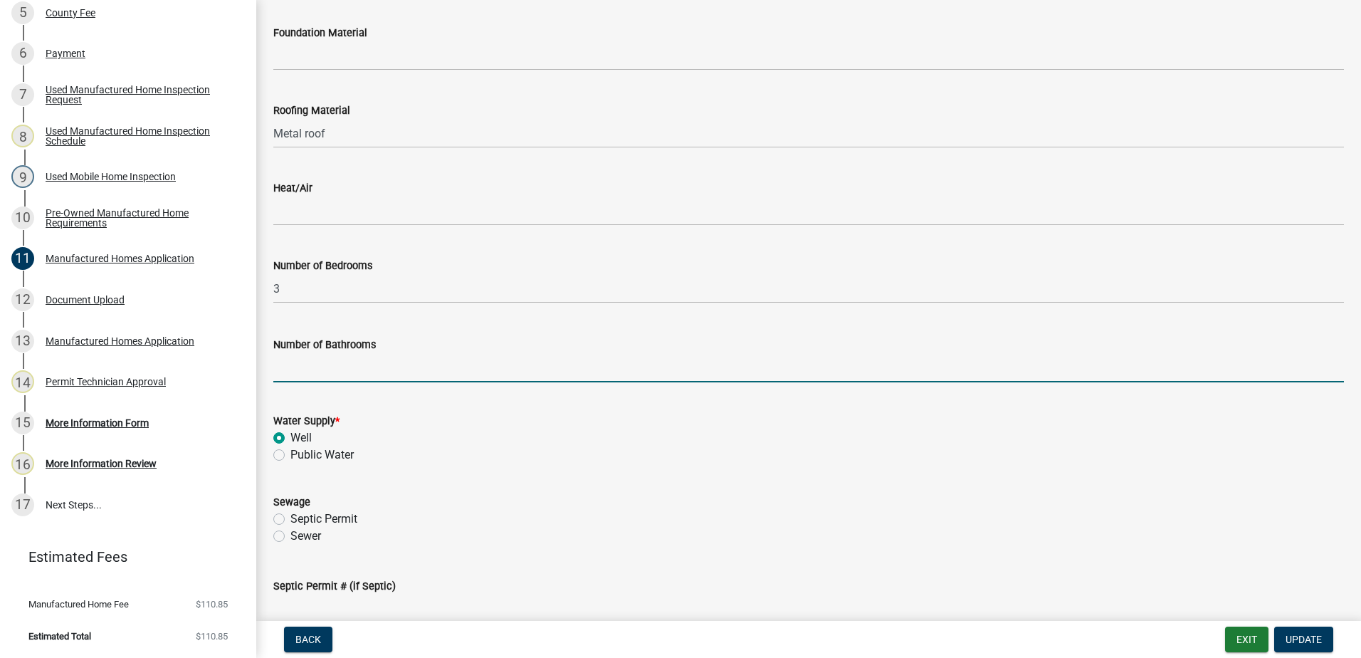
click at [297, 363] on input "text" at bounding box center [808, 367] width 1071 height 29
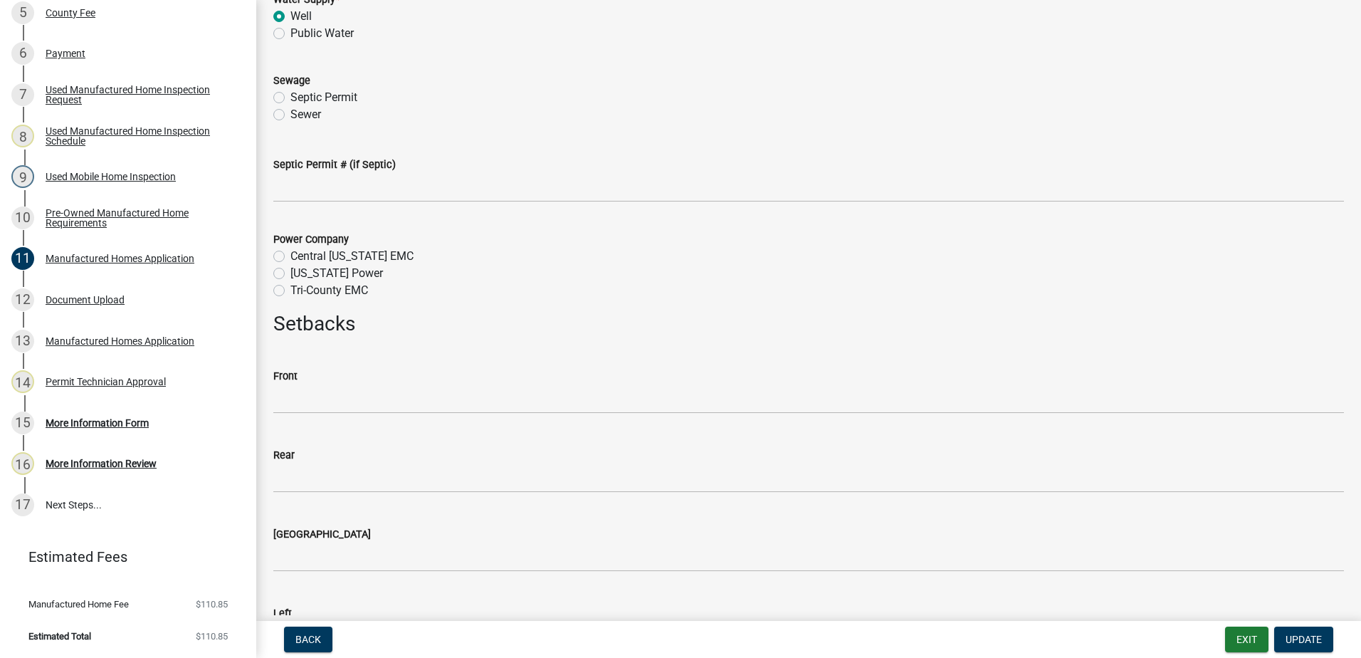
scroll to position [1637, 0]
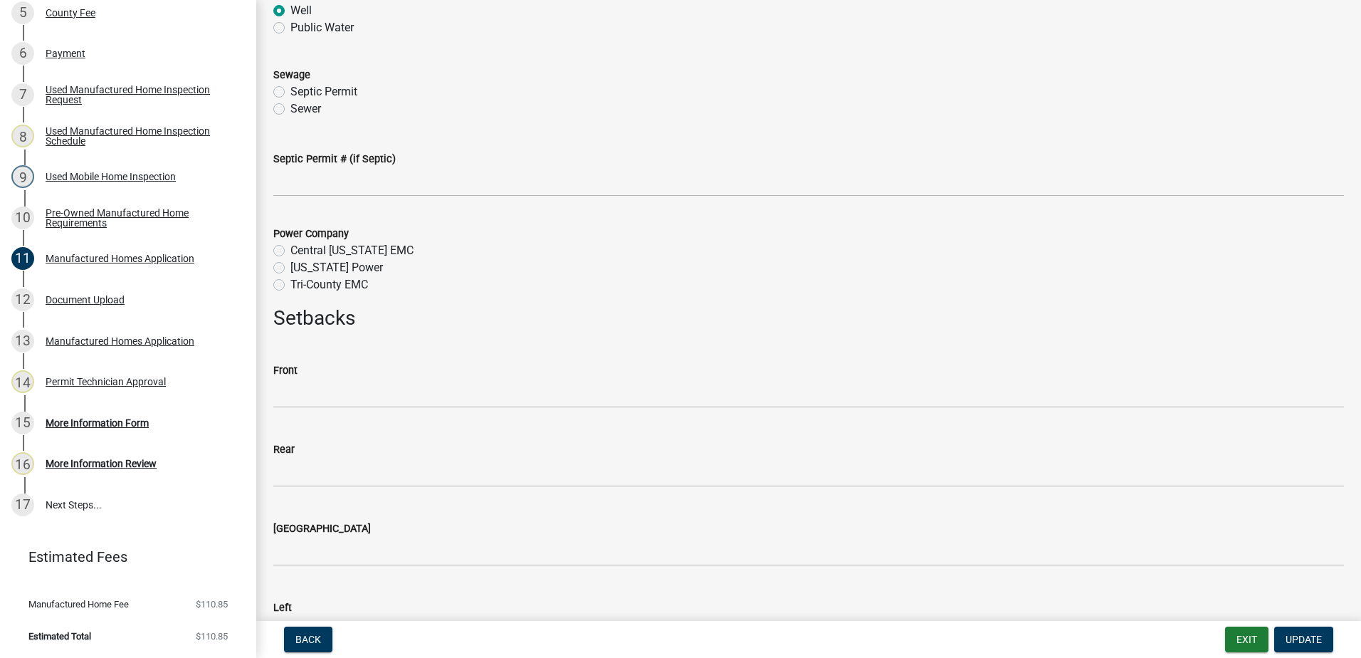
type input "2"
click at [290, 288] on label "Tri-County EMC" at bounding box center [329, 284] width 78 height 17
click at [290, 285] on input "Tri-County EMC" at bounding box center [294, 280] width 9 height 9
radio input "true"
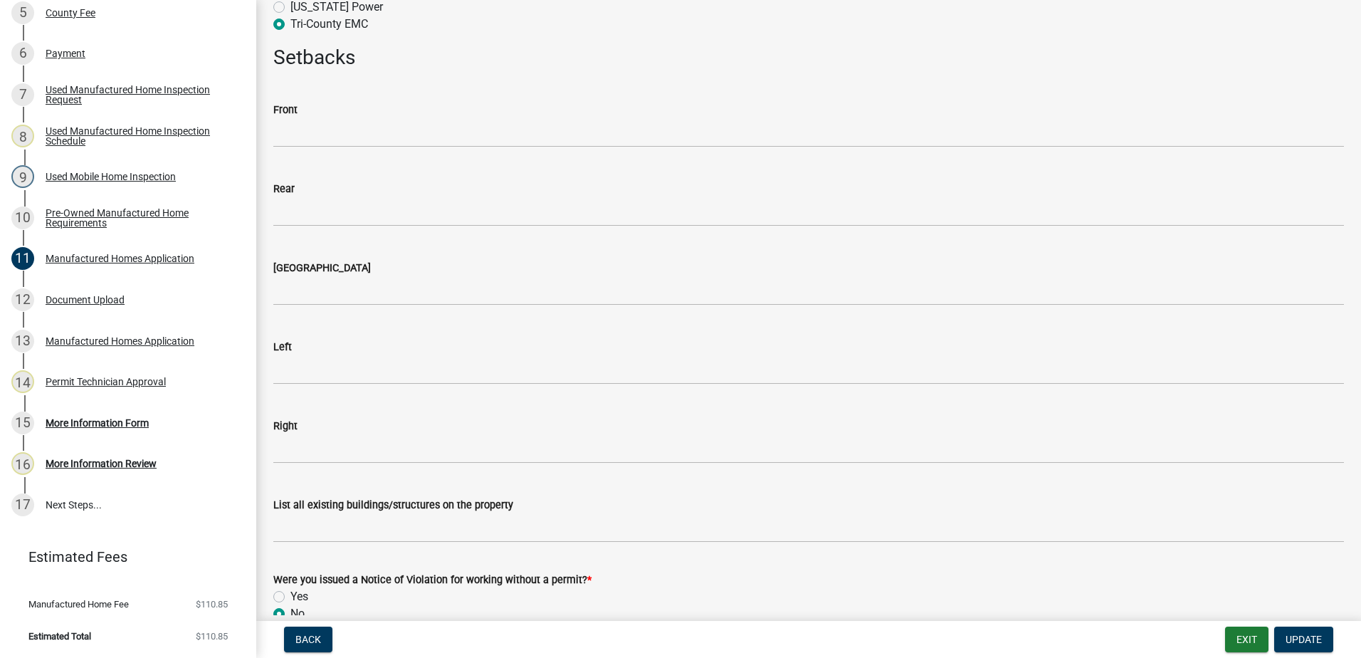
scroll to position [1922, 0]
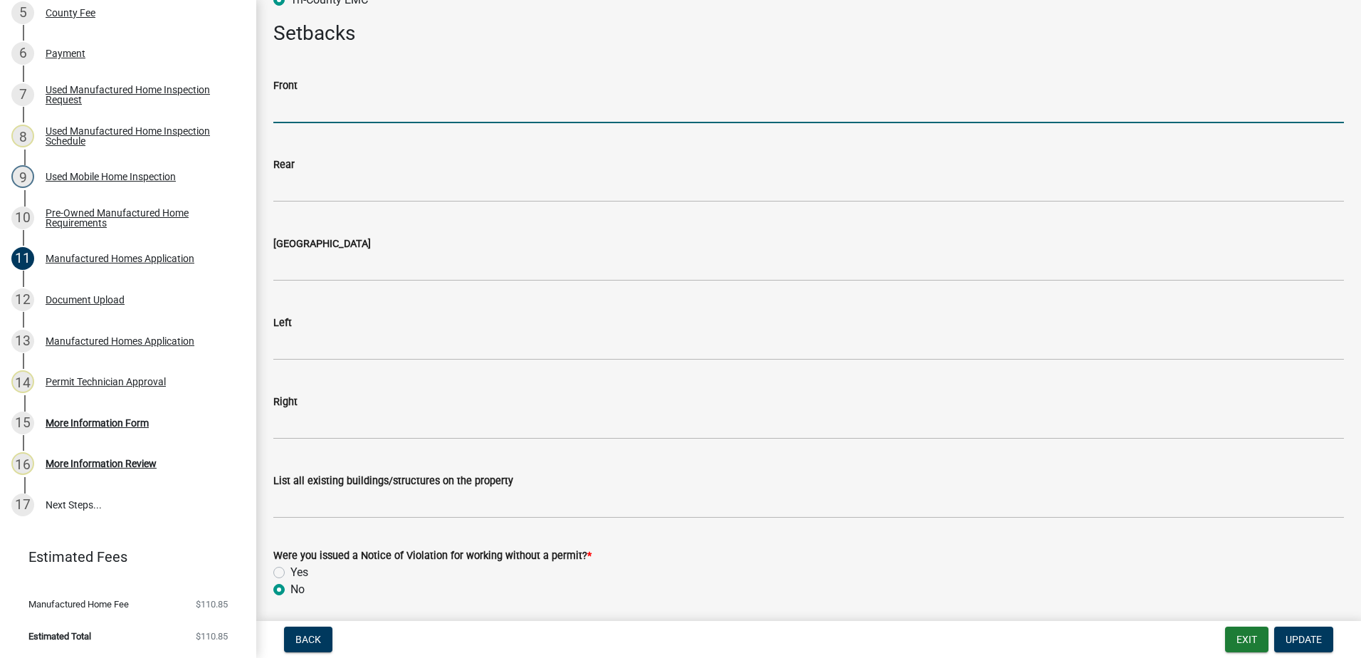
click at [310, 107] on input "text" at bounding box center [808, 108] width 1071 height 29
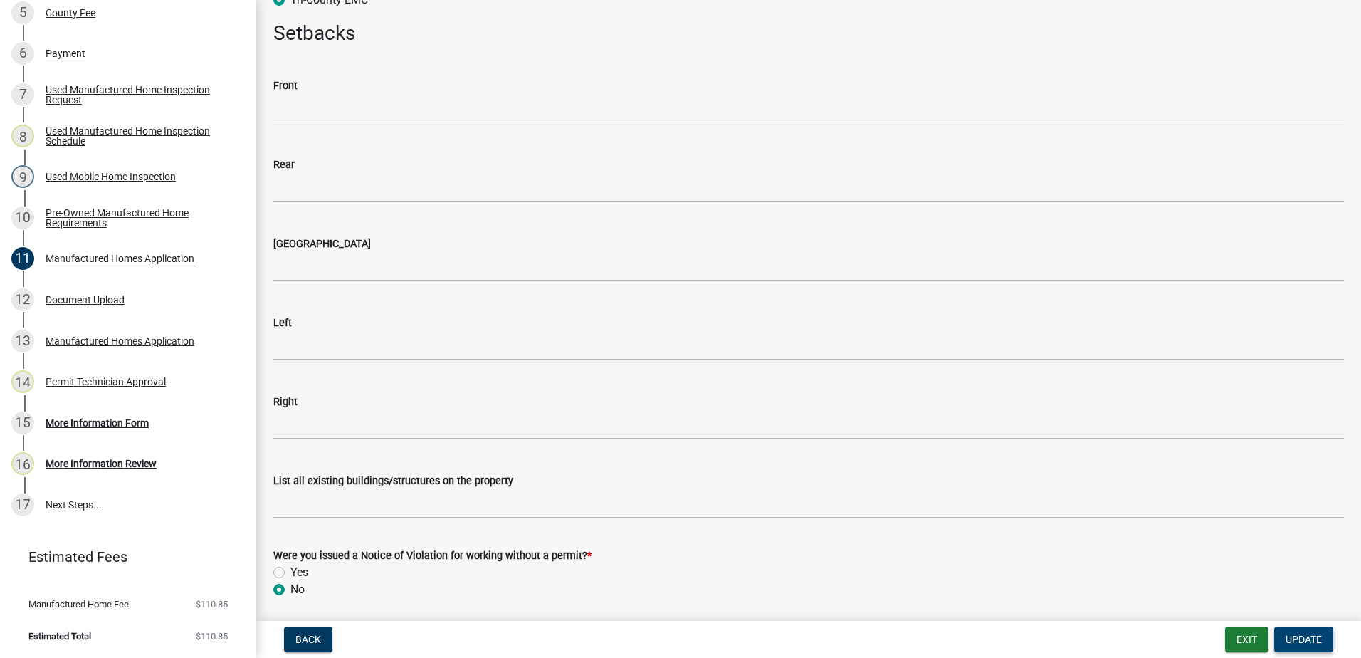
click at [1301, 641] on span "Update" at bounding box center [1304, 639] width 36 height 11
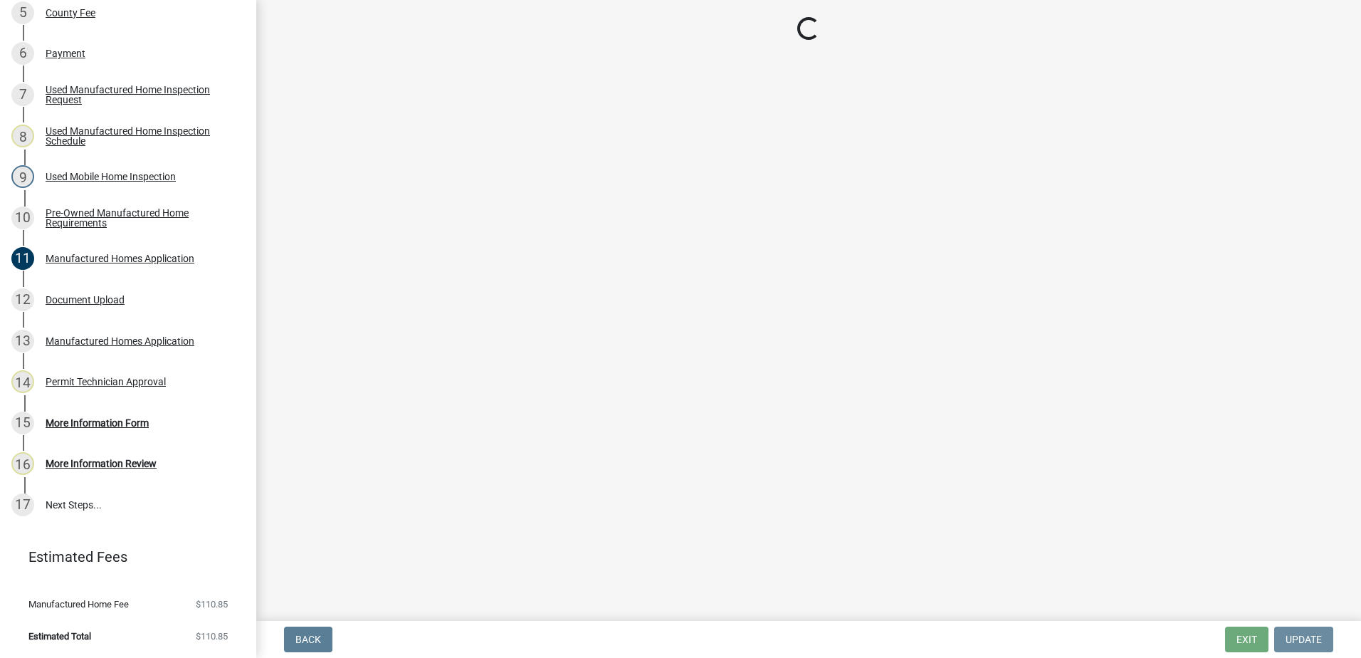
scroll to position [0, 0]
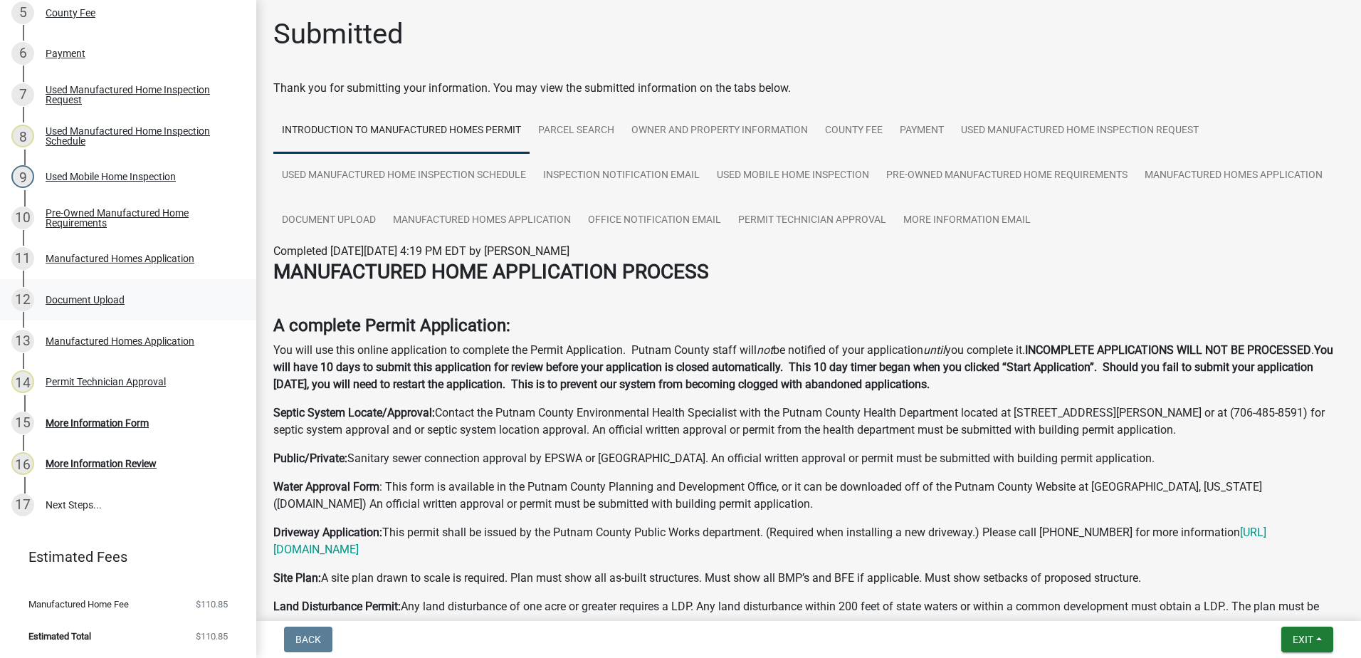
click at [95, 292] on div "12 Document Upload" at bounding box center [122, 299] width 222 height 23
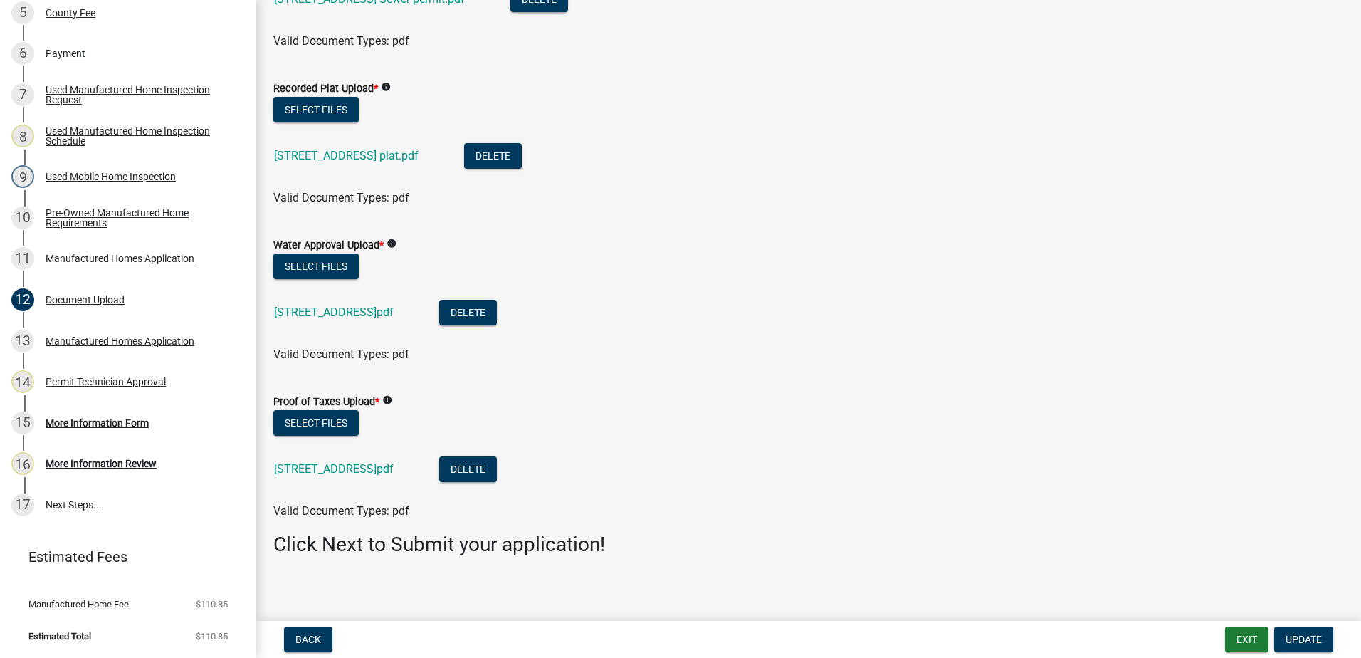
scroll to position [182, 0]
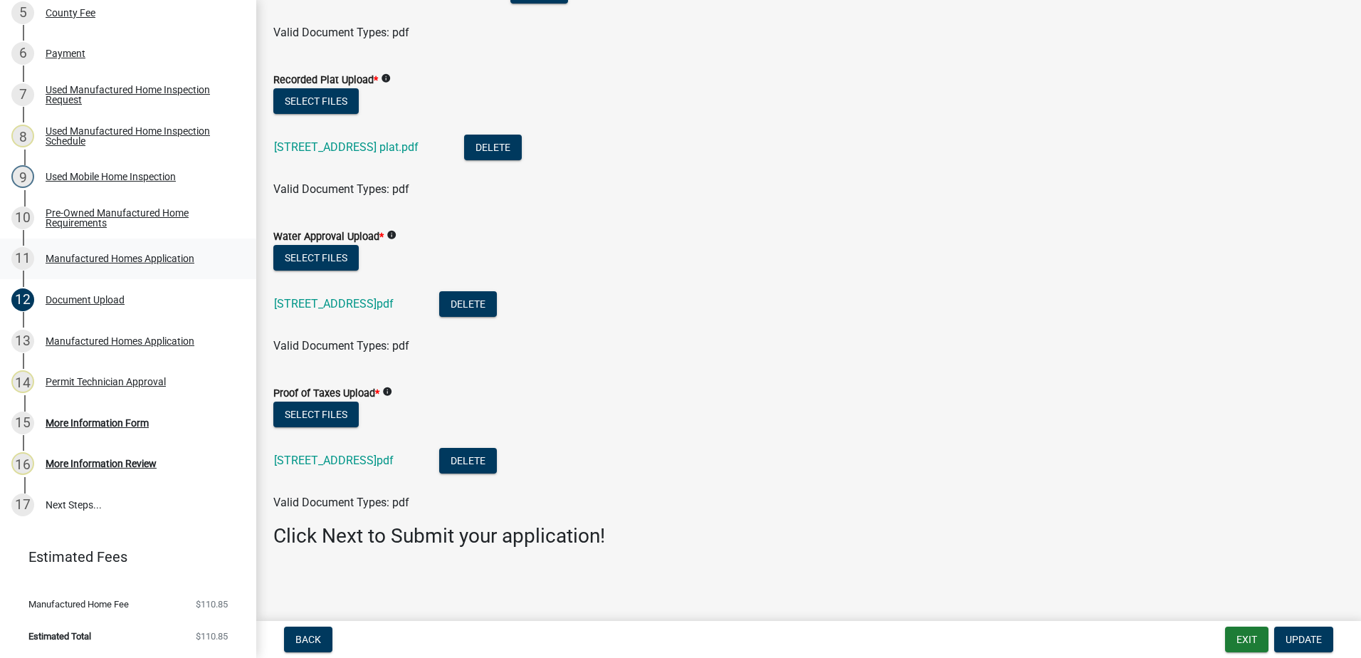
click at [115, 259] on div "Manufactured Homes Application" at bounding box center [120, 258] width 149 height 10
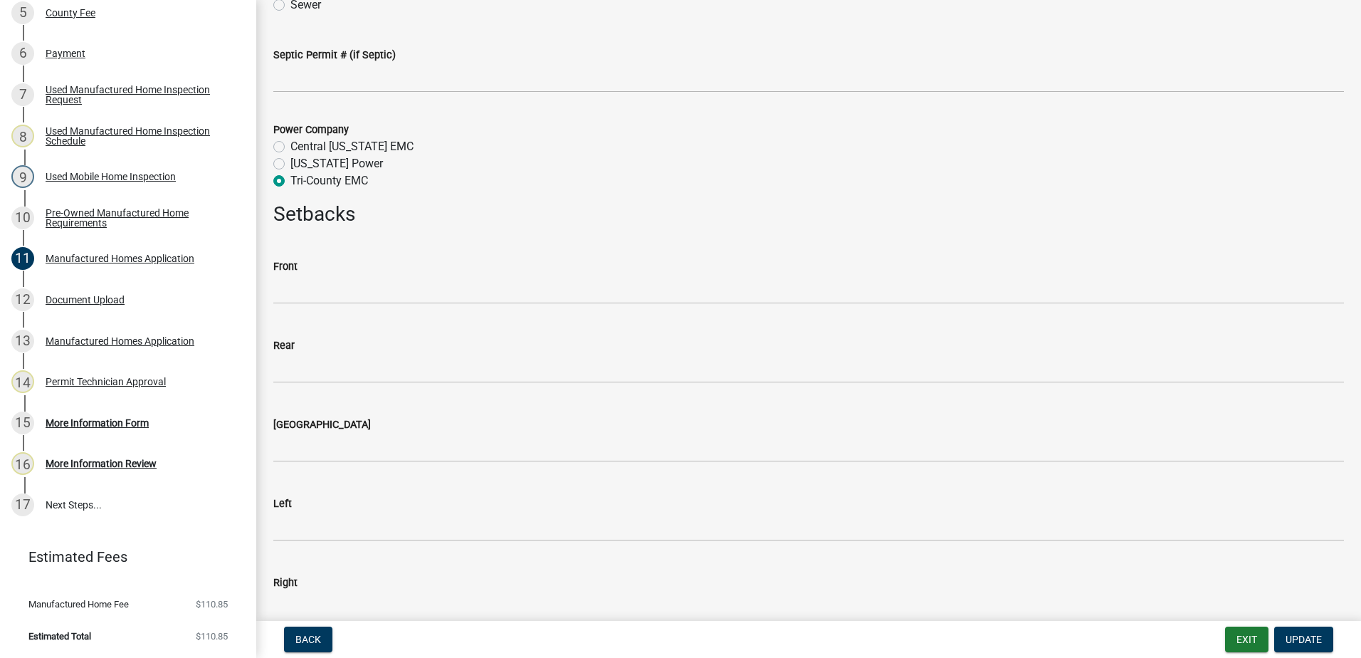
scroll to position [1922, 0]
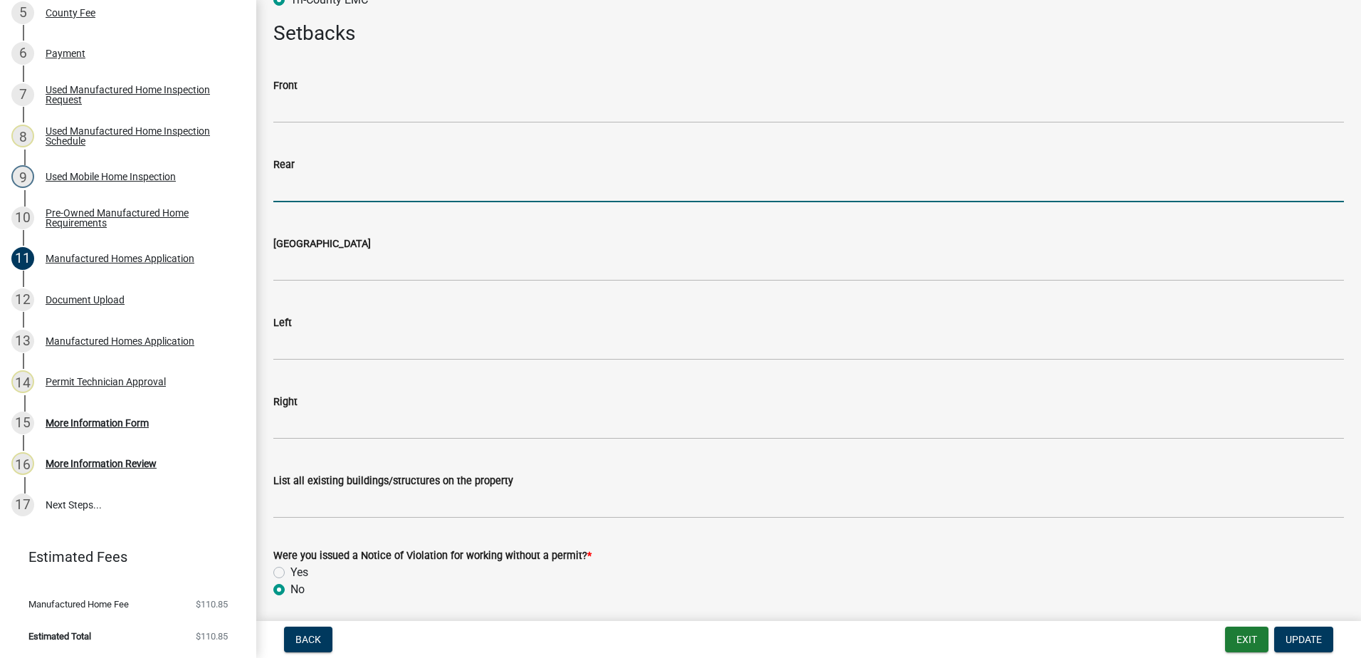
click at [285, 201] on input "text" at bounding box center [808, 187] width 1071 height 29
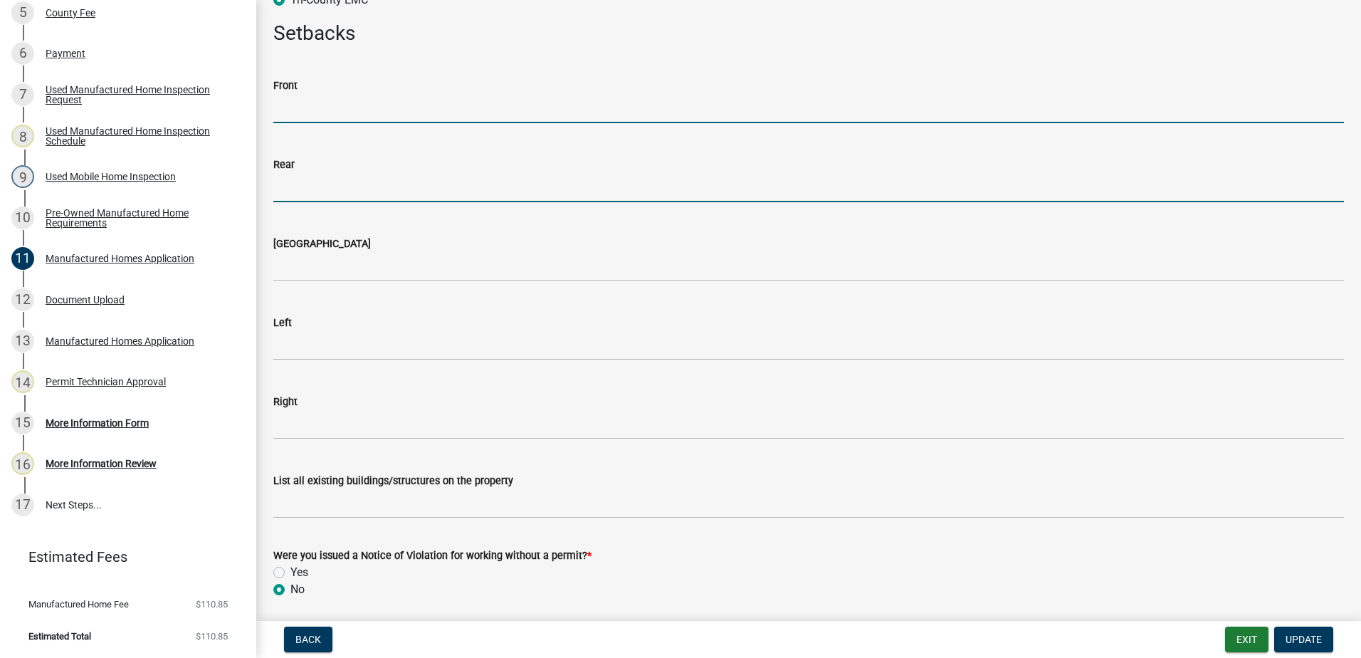
click at [288, 115] on input "text" at bounding box center [808, 108] width 1071 height 29
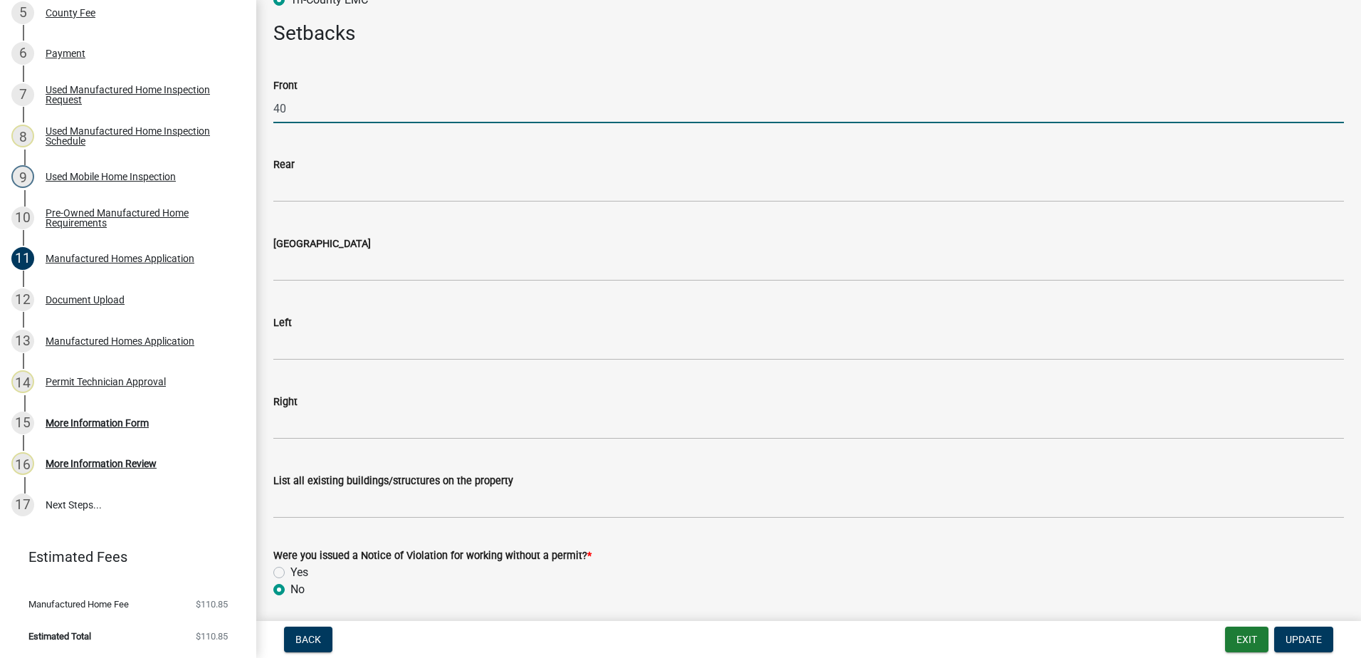
type input "40"
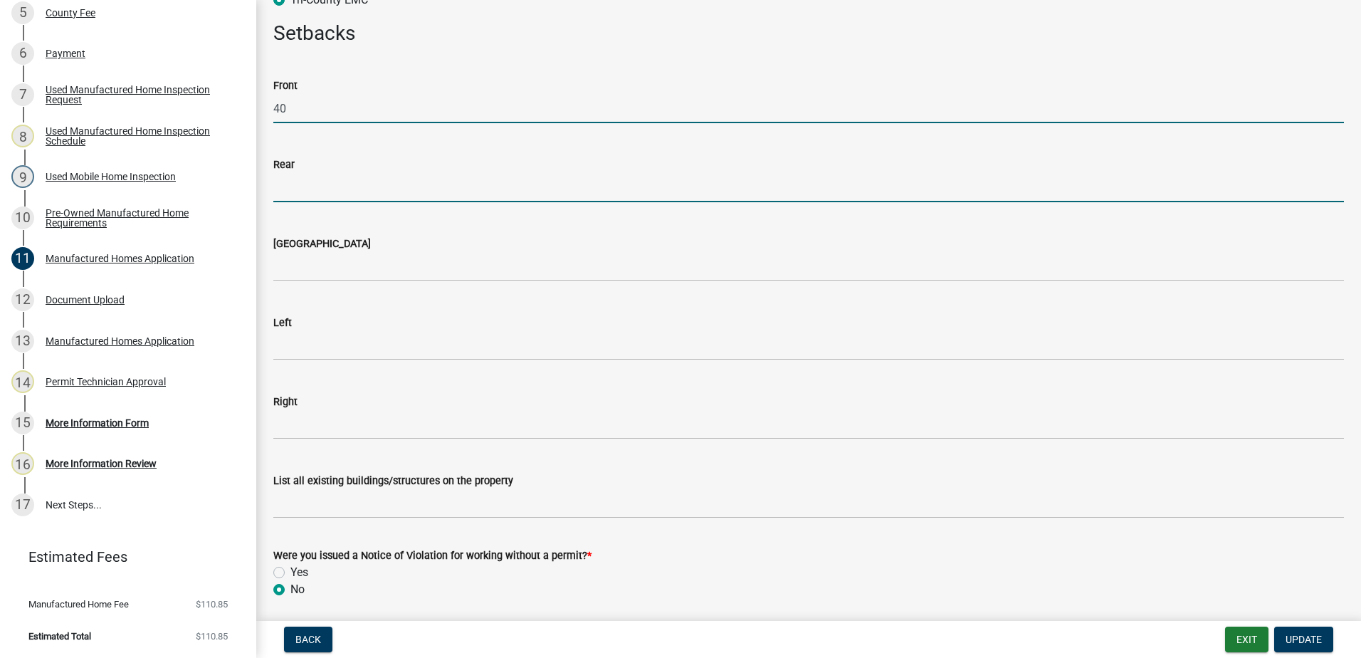
click at [337, 184] on input "text" at bounding box center [808, 187] width 1071 height 29
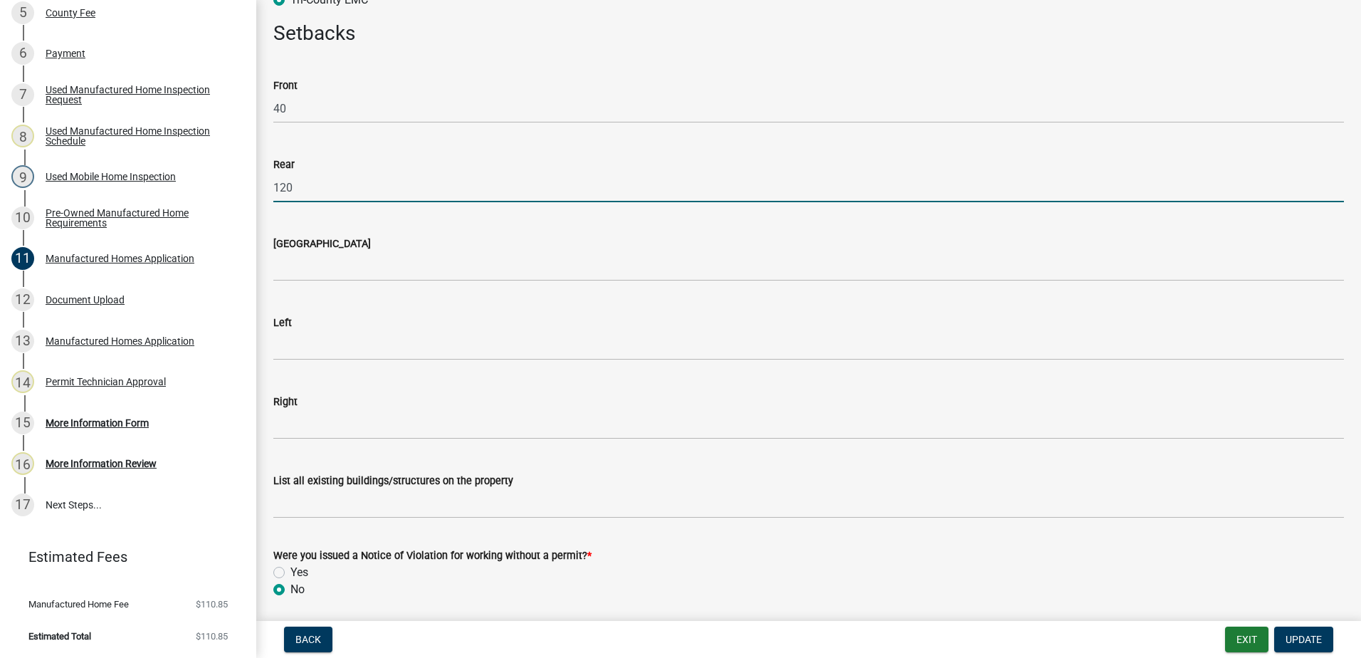
type input "120"
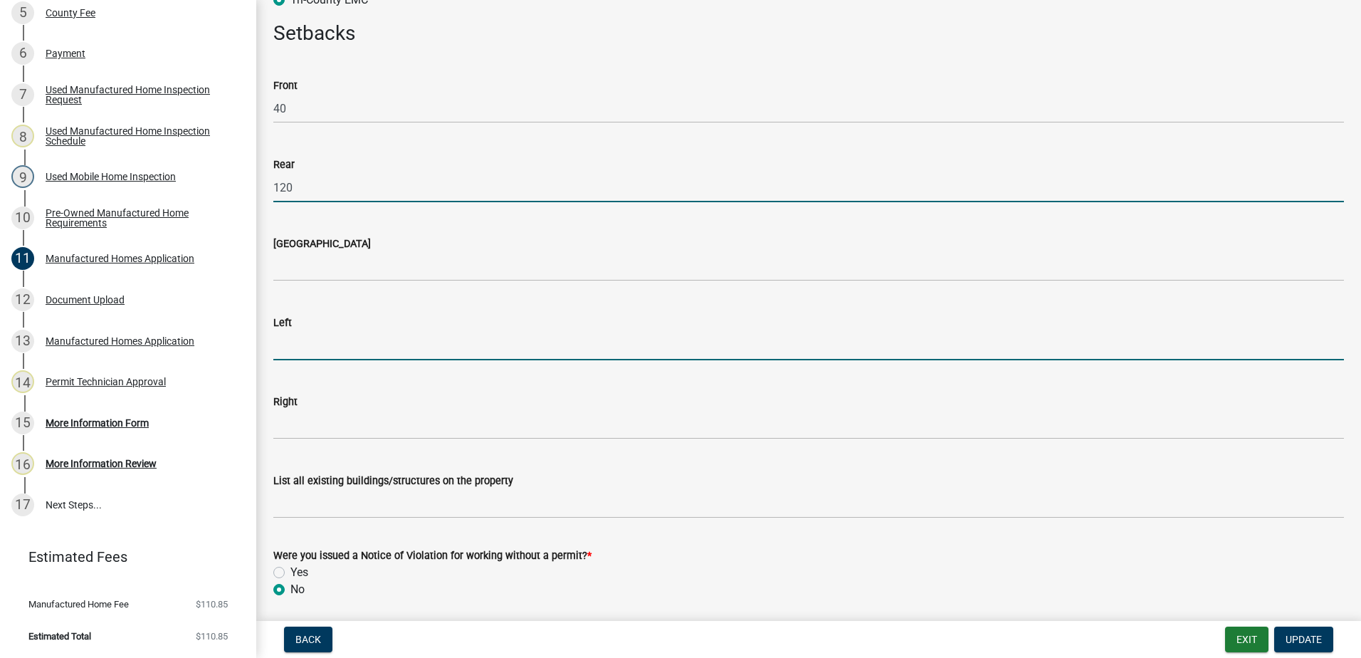
click at [308, 343] on input "text" at bounding box center [808, 345] width 1071 height 29
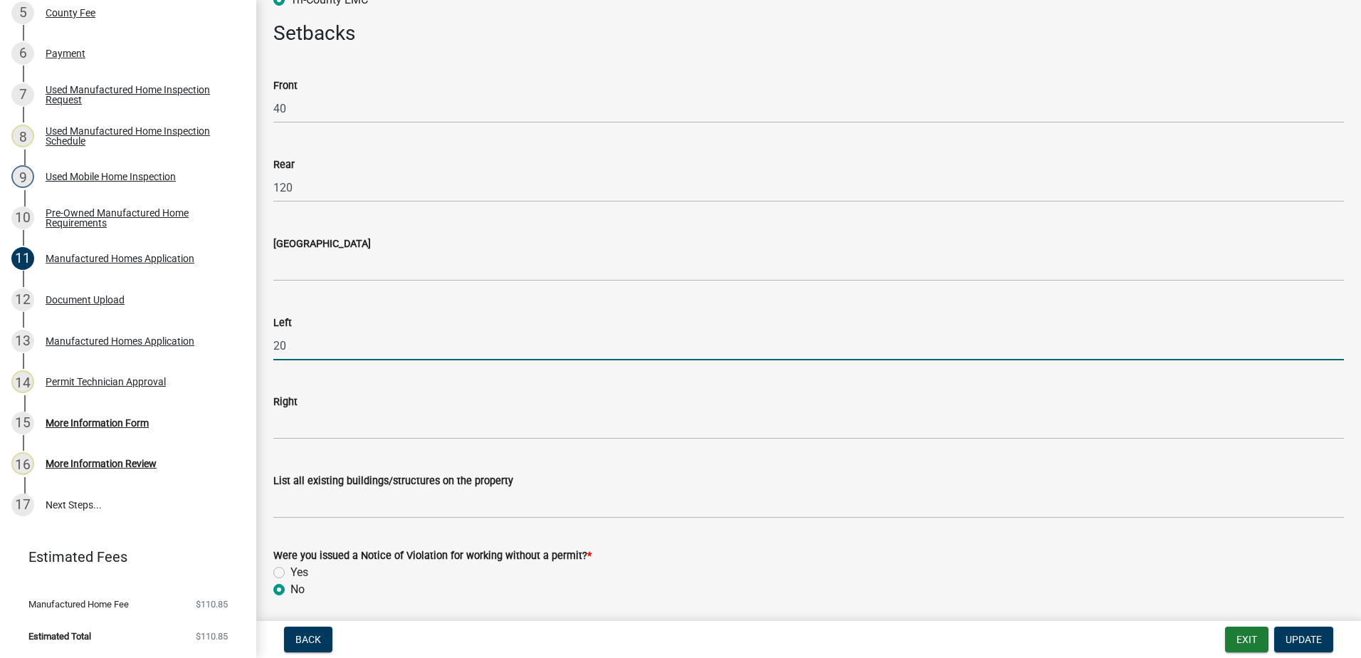
type input "20"
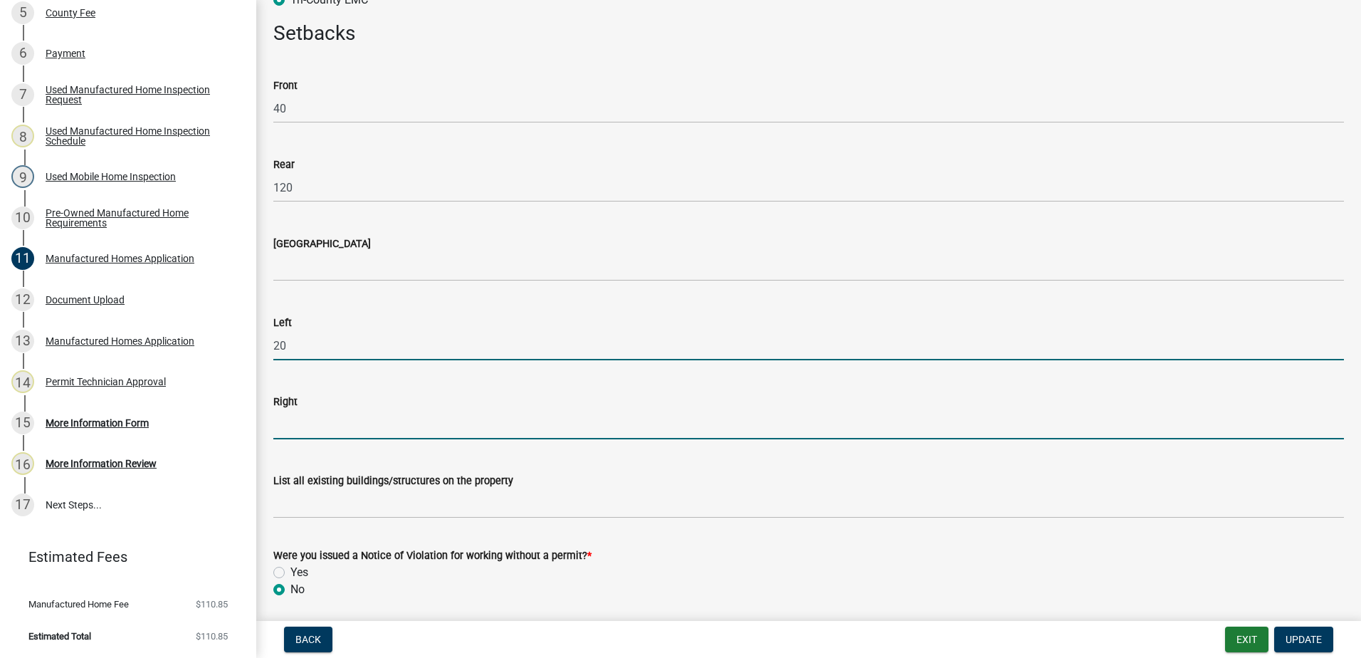
click at [308, 436] on input "text" at bounding box center [808, 424] width 1071 height 29
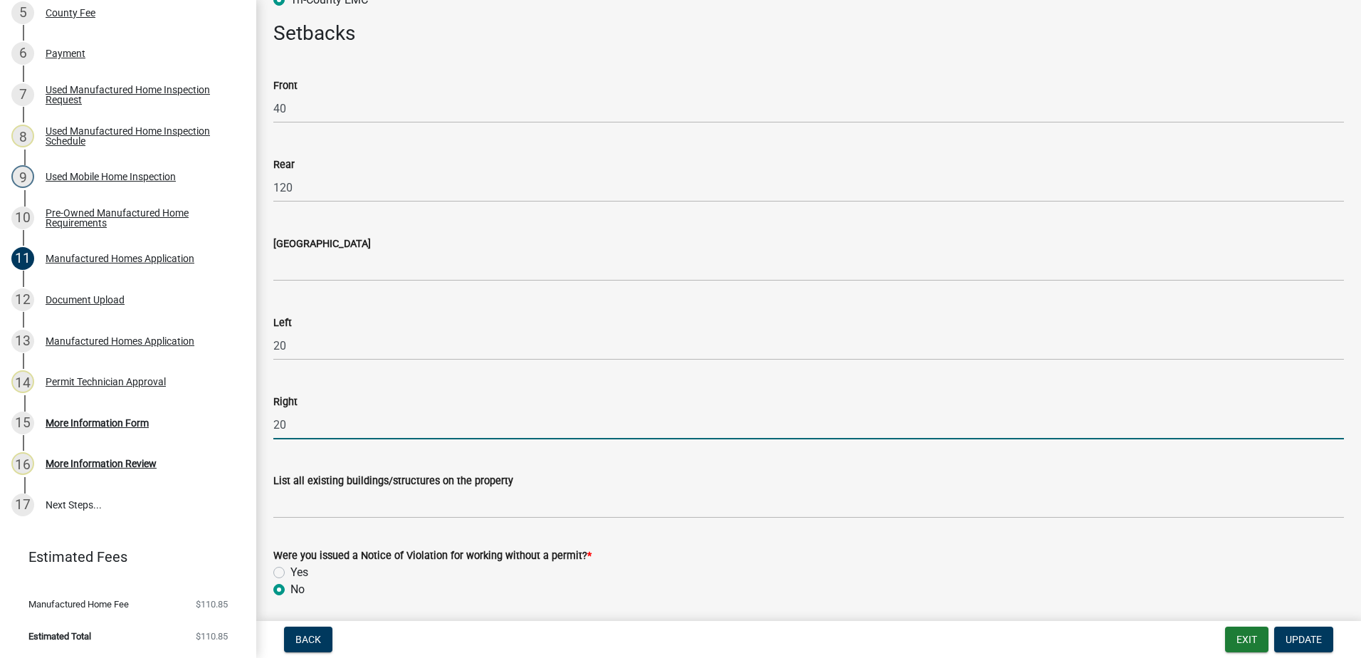
click at [426, 422] on input "20" at bounding box center [808, 424] width 1071 height 29
type input "20"
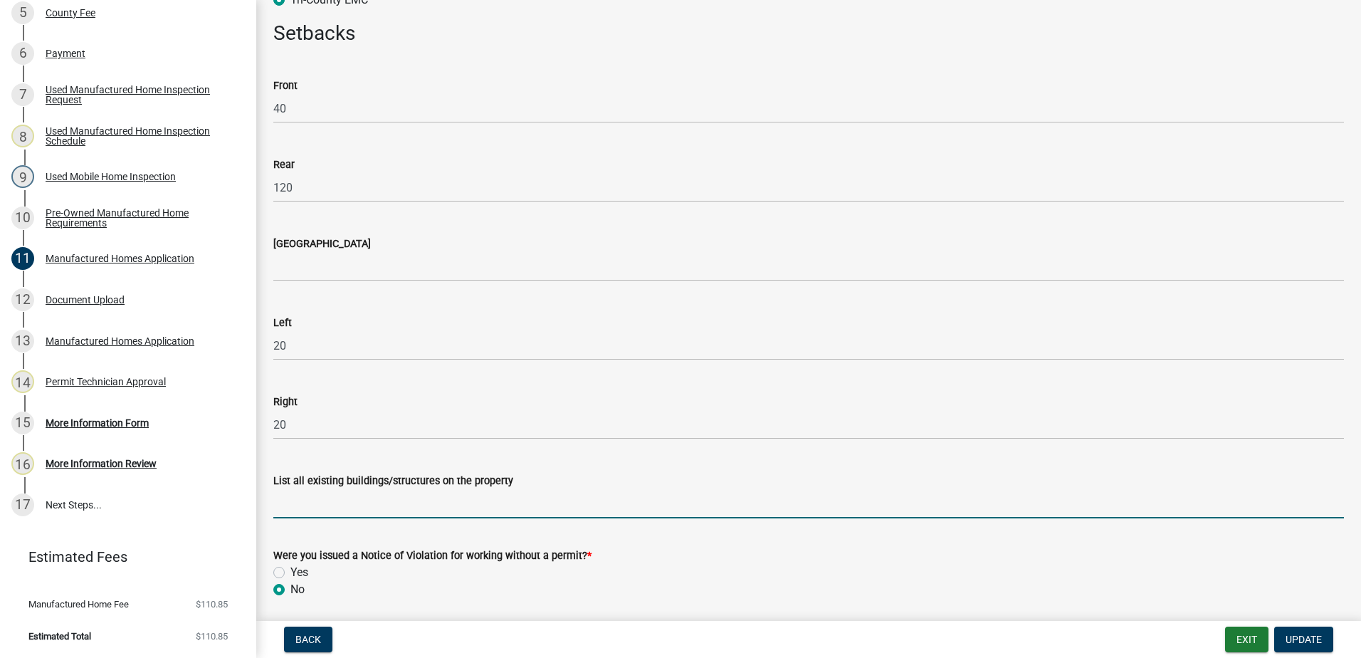
click at [331, 500] on input "List all existing buildings/structures on the property" at bounding box center [808, 503] width 1071 height 29
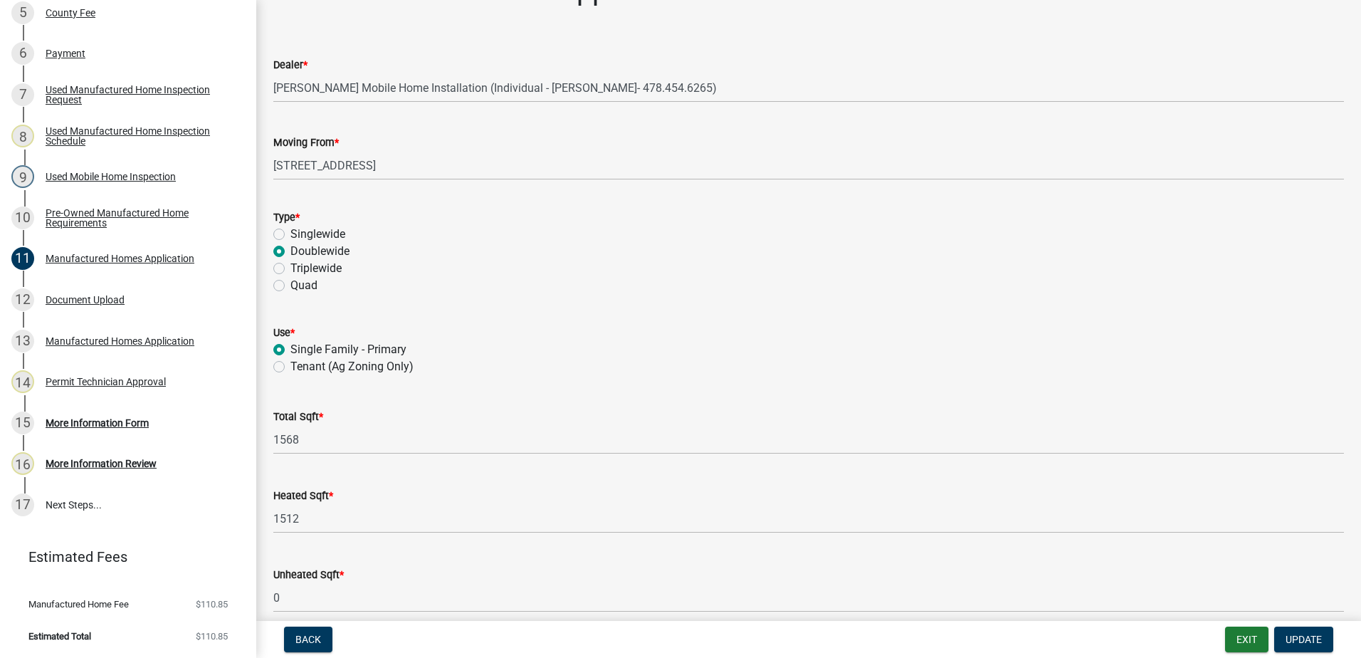
scroll to position [0, 0]
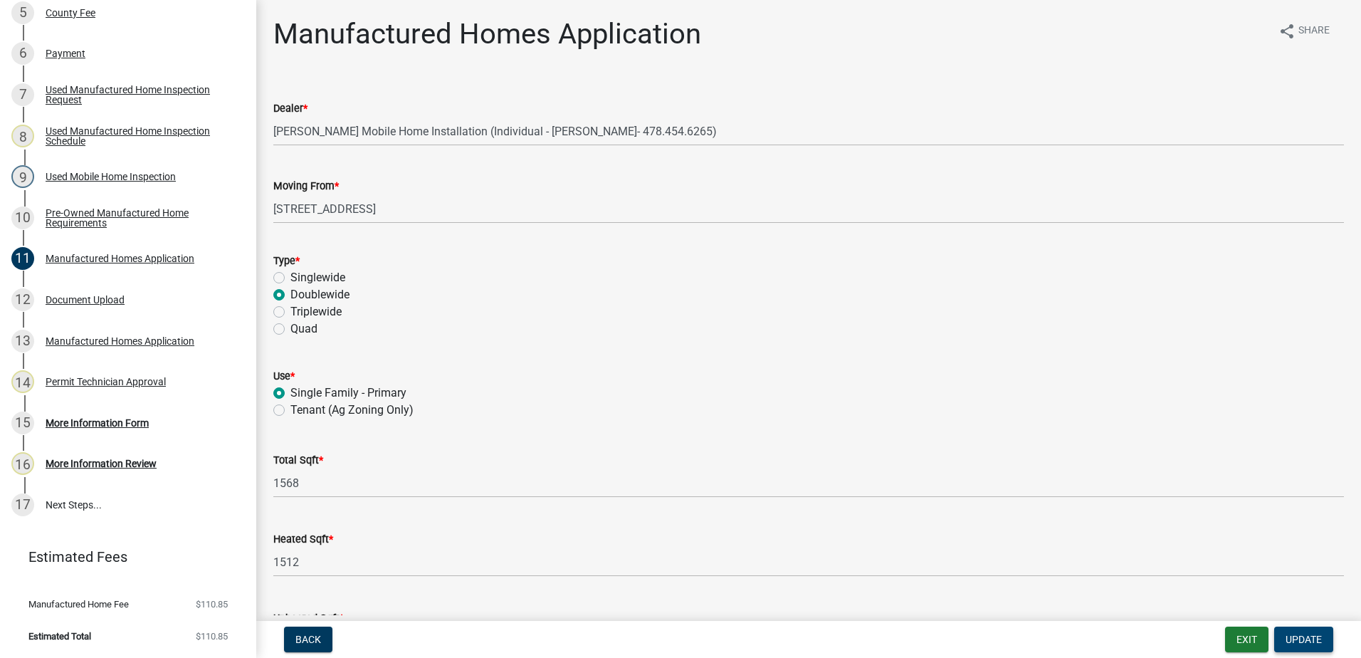
type input "None"
click at [1307, 629] on button "Update" at bounding box center [1303, 639] width 59 height 26
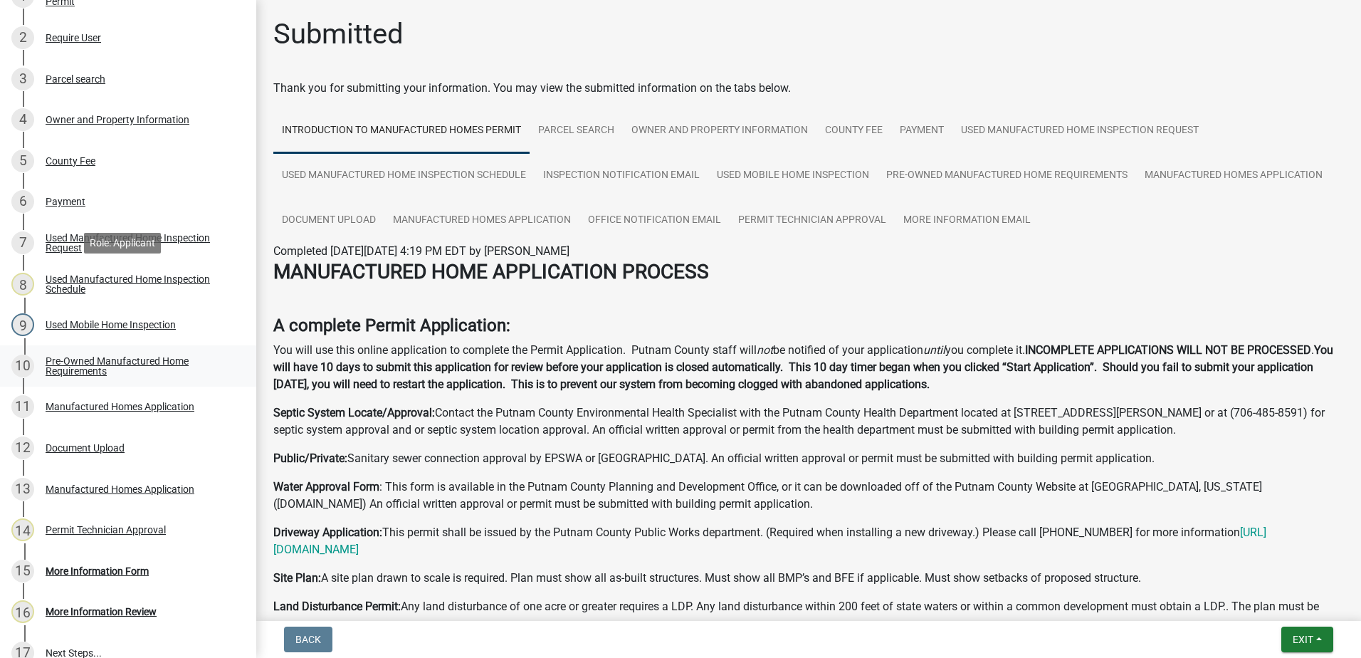
scroll to position [433, 0]
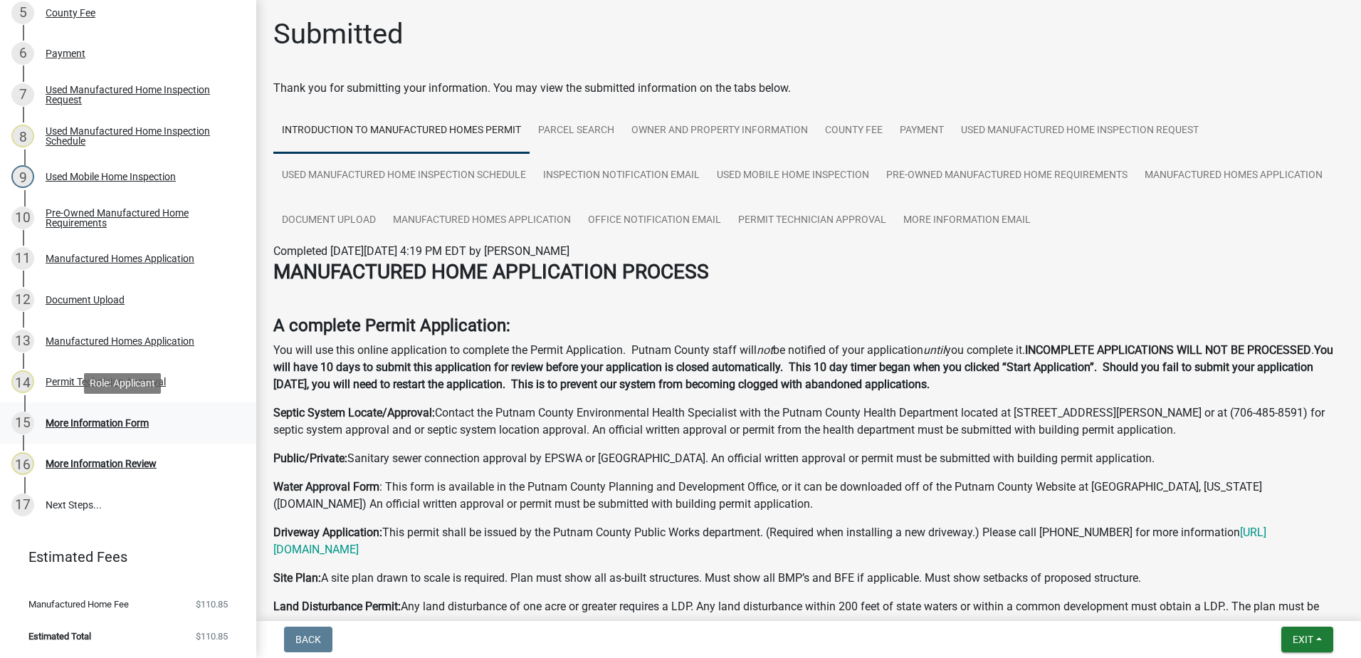
click at [109, 430] on div "15 More Information Form" at bounding box center [122, 422] width 222 height 23
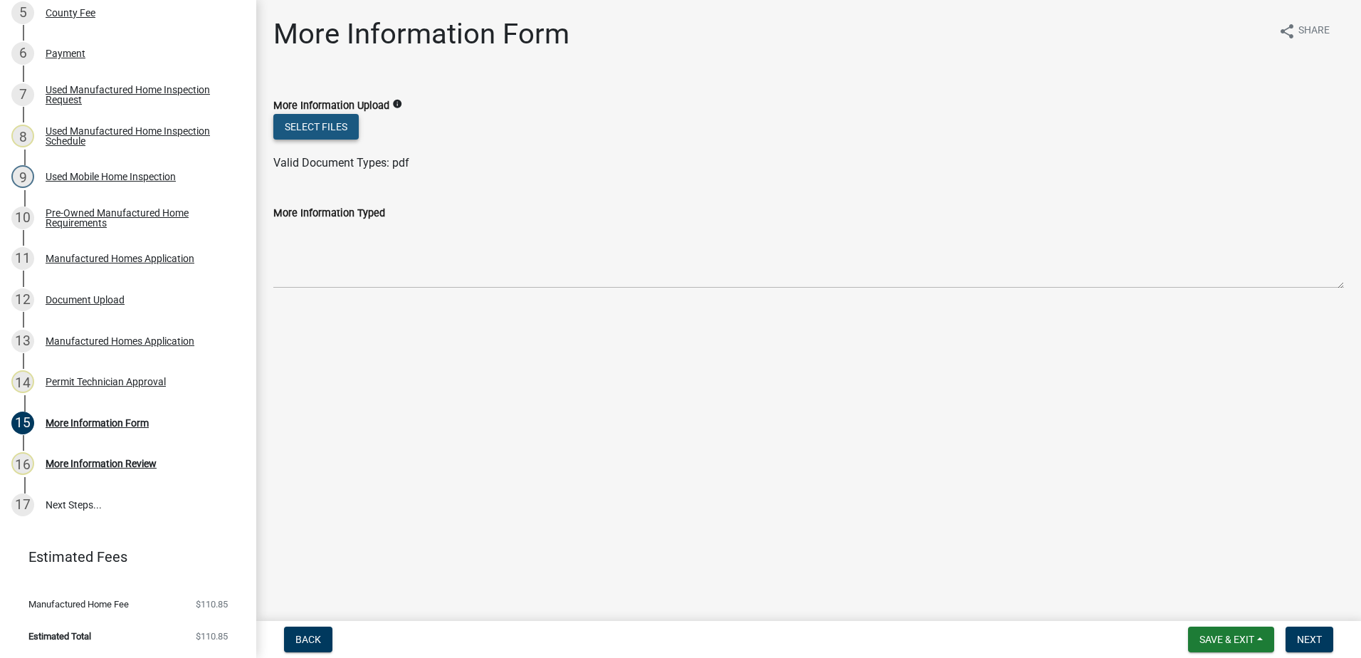
click at [314, 127] on button "Select files" at bounding box center [315, 127] width 85 height 26
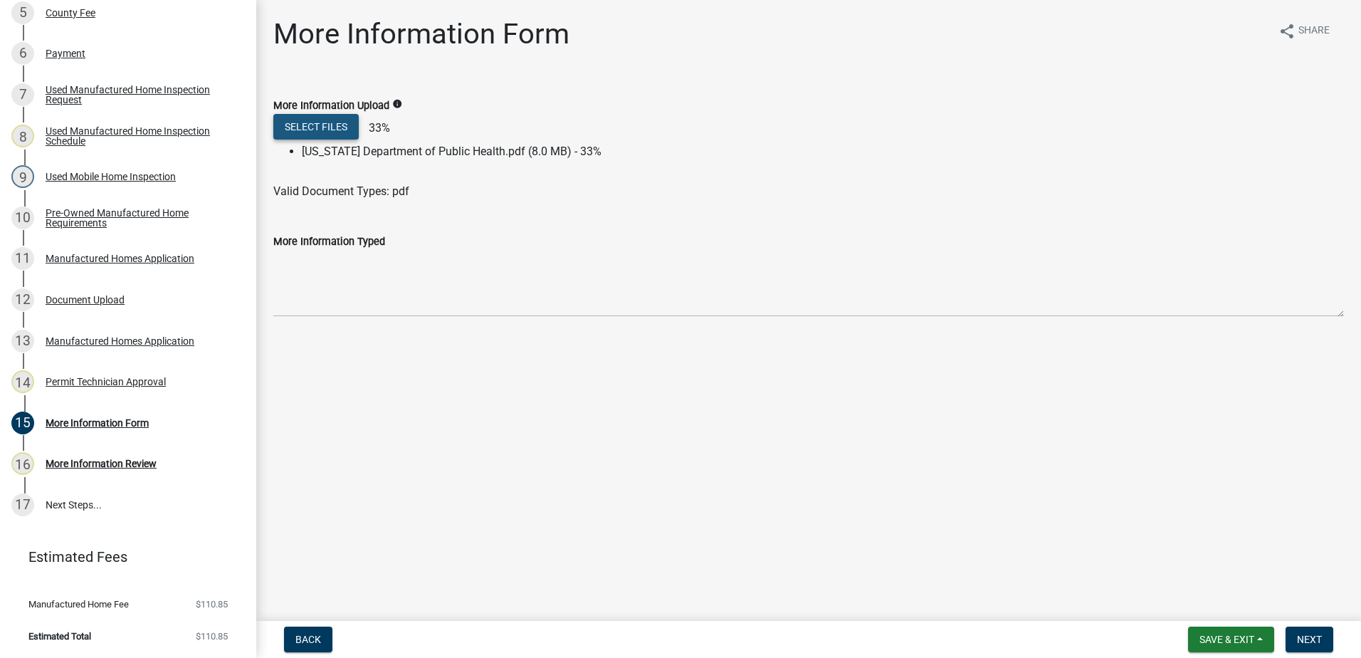
click at [325, 121] on button "Select files" at bounding box center [315, 127] width 85 height 26
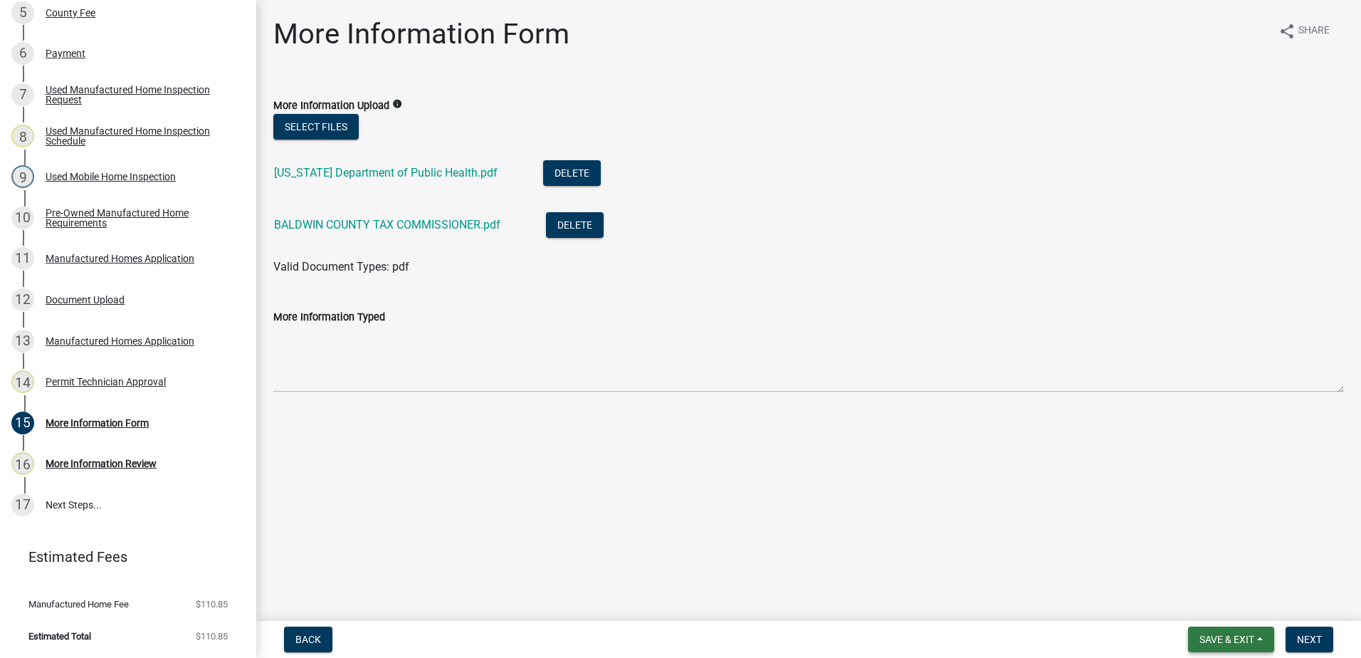
click at [1222, 629] on button "Save & Exit" at bounding box center [1231, 639] width 86 height 26
click at [1205, 562] on button "Save" at bounding box center [1217, 568] width 114 height 34
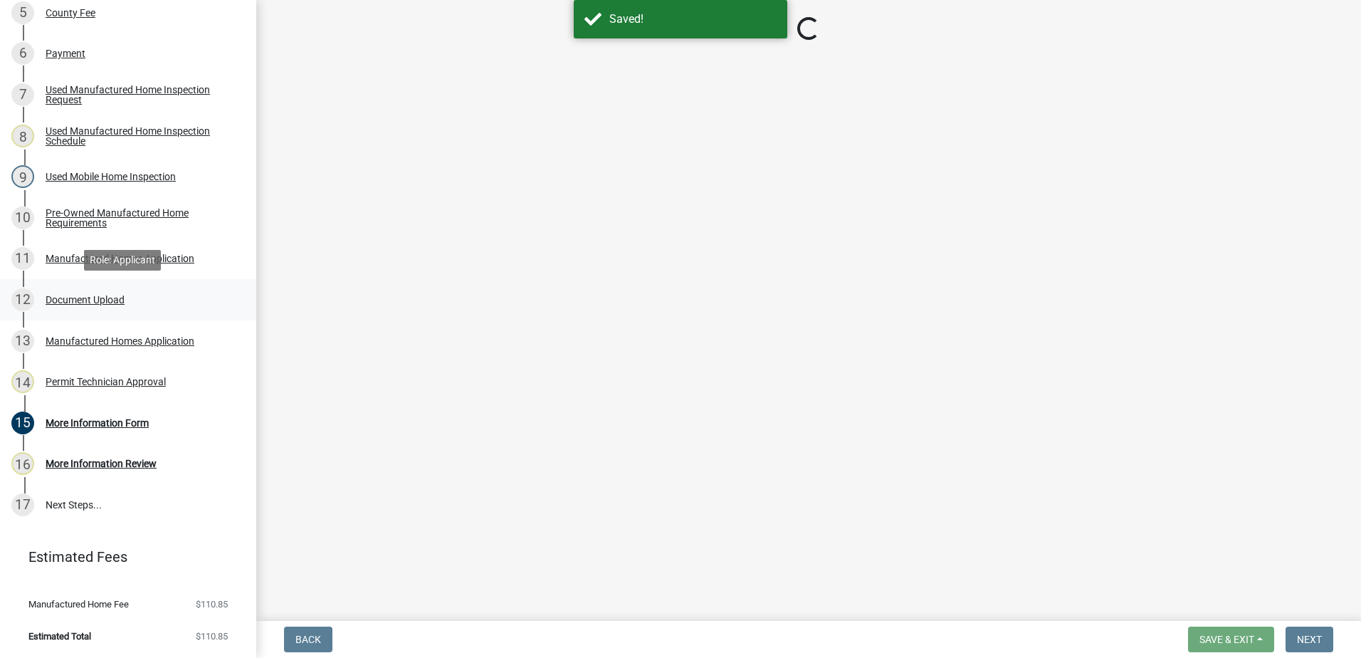
click at [104, 303] on div "Document Upload" at bounding box center [85, 300] width 79 height 10
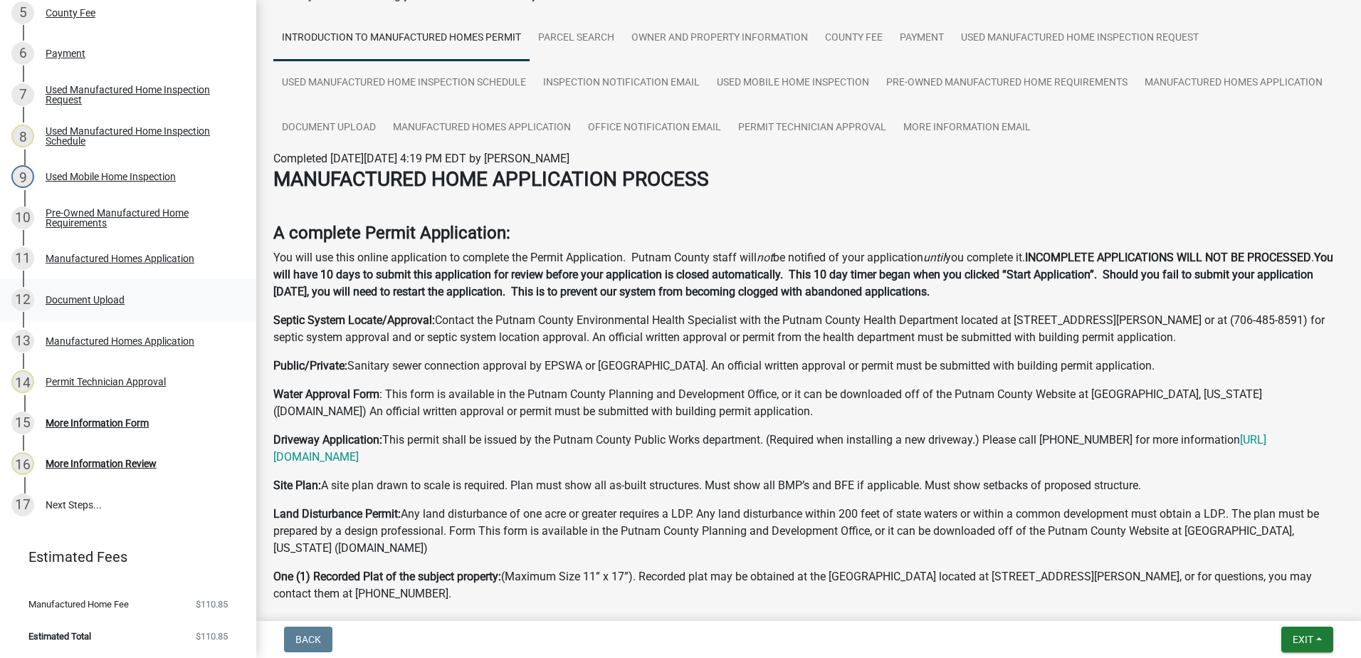
scroll to position [0, 0]
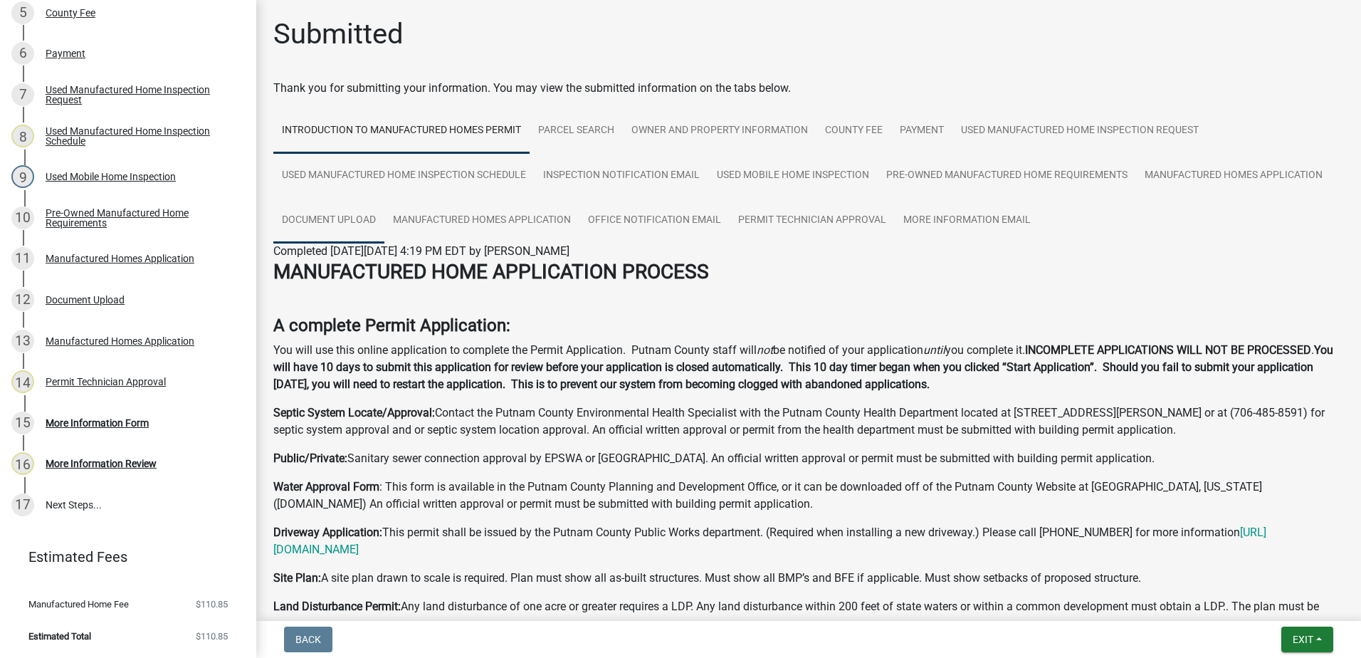
click at [299, 222] on link "Document Upload" at bounding box center [328, 221] width 111 height 46
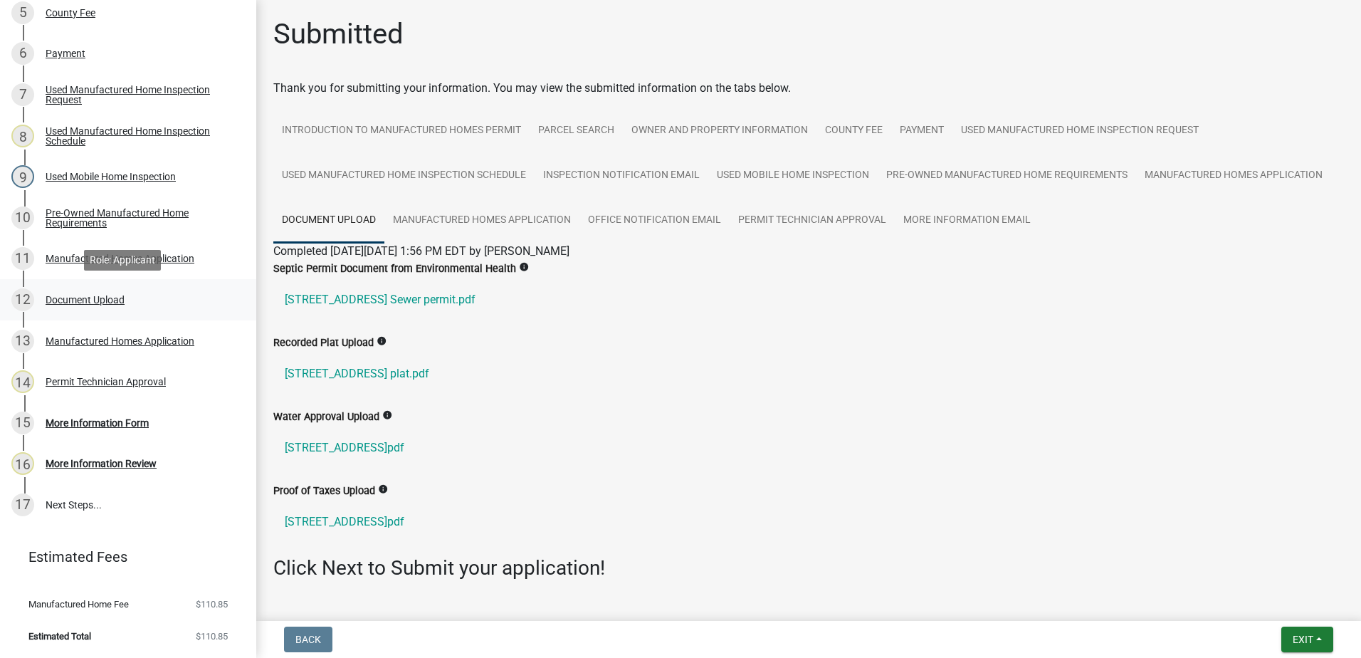
click at [65, 286] on link "12 Document Upload" at bounding box center [128, 299] width 256 height 41
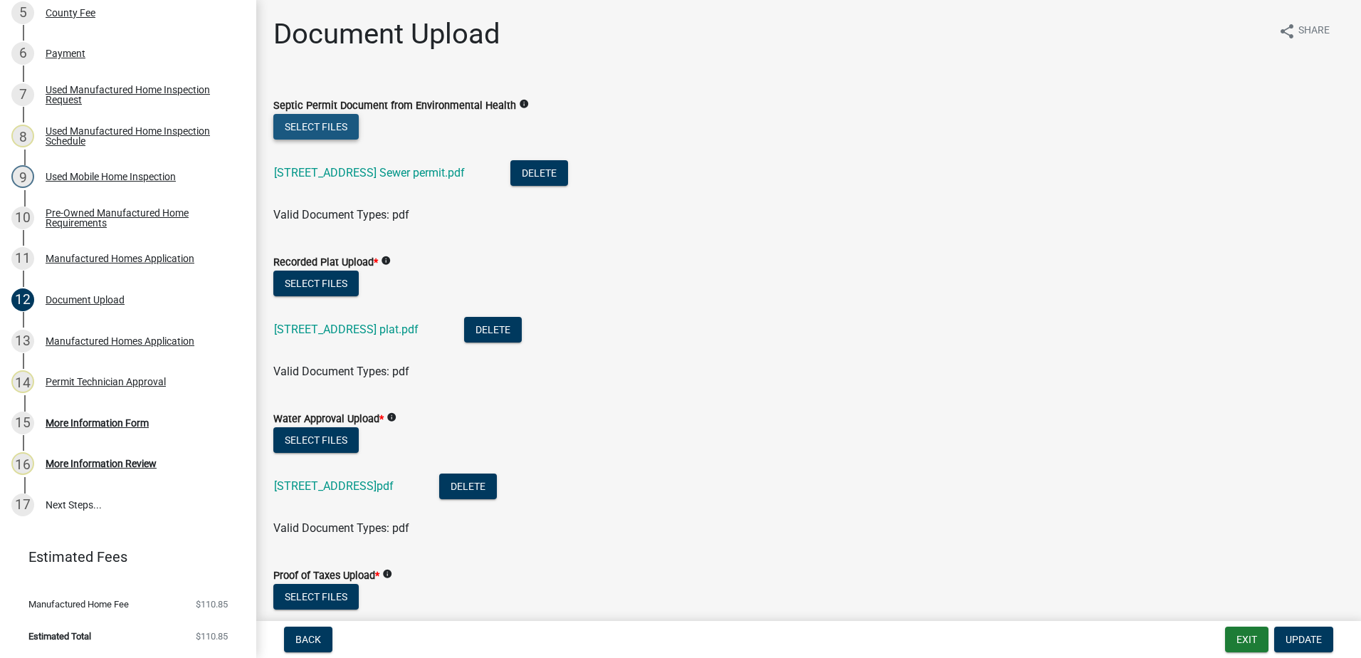
click at [303, 131] on button "Select files" at bounding box center [315, 127] width 85 height 26
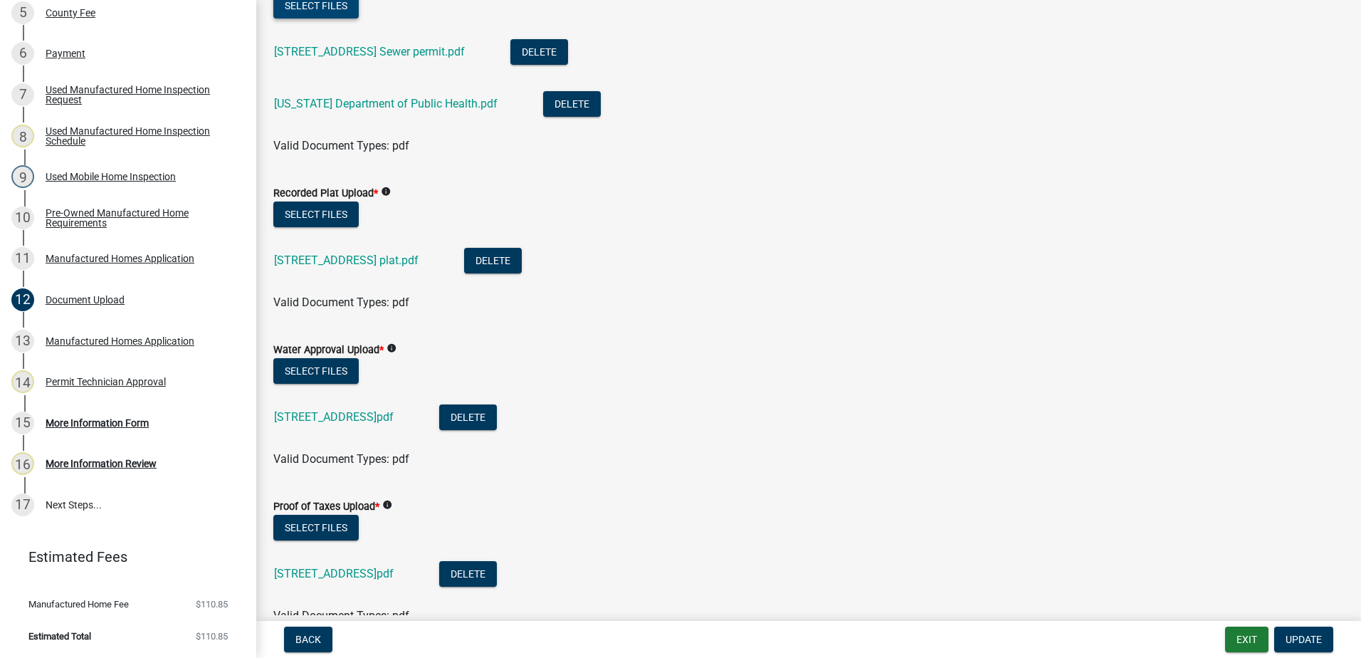
scroll to position [142, 0]
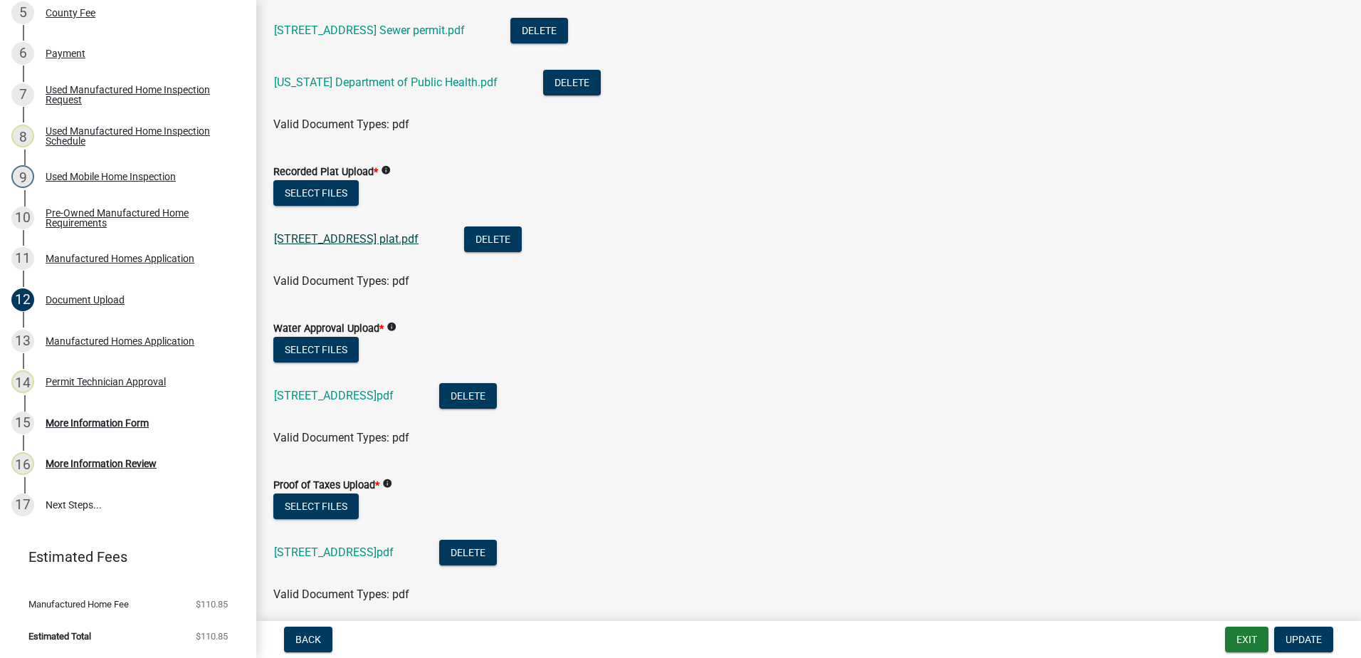
click at [358, 241] on link "[STREET_ADDRESS] plat.pdf" at bounding box center [346, 239] width 144 height 14
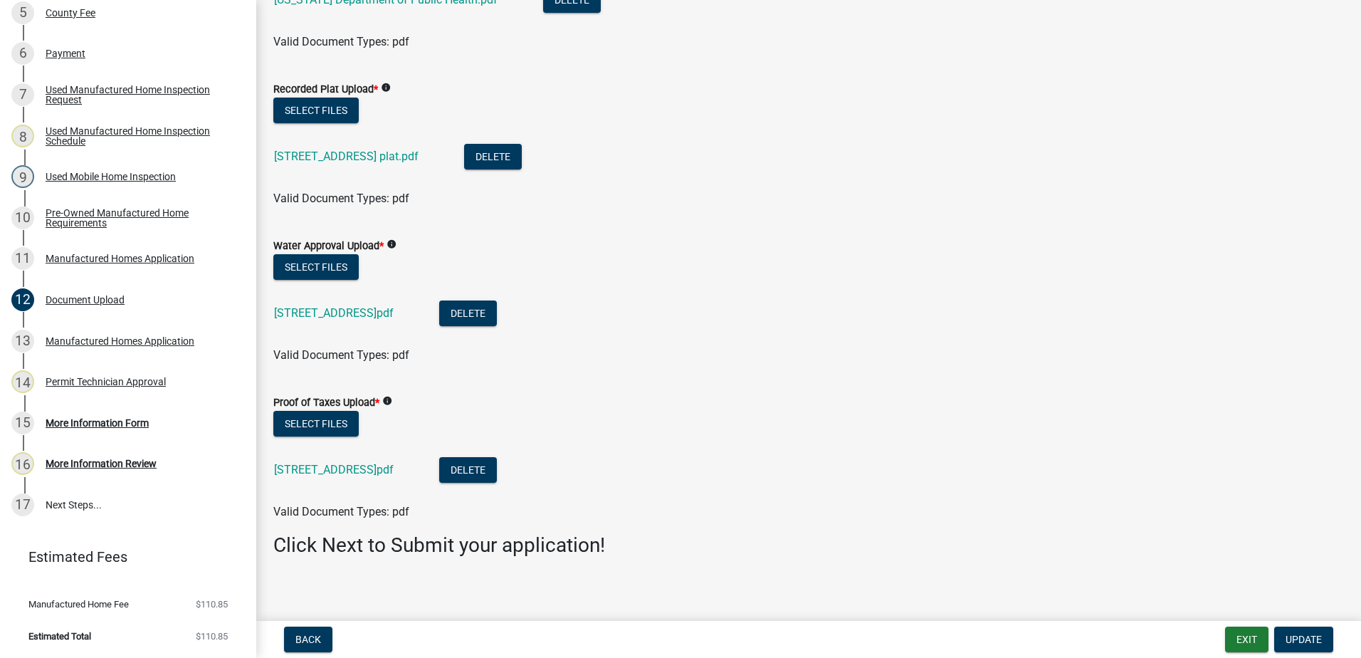
scroll to position [234, 0]
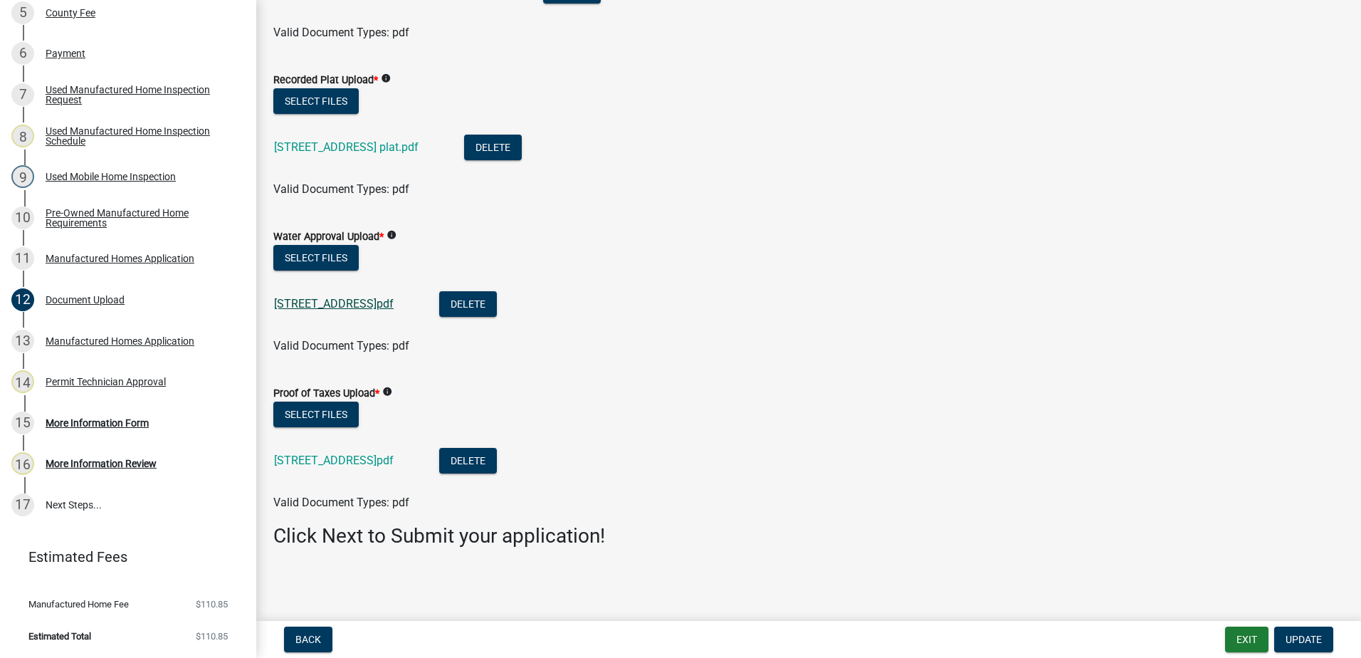
click at [357, 303] on link "[STREET_ADDRESS]pdf" at bounding box center [334, 304] width 120 height 14
click at [317, 405] on button "Select files" at bounding box center [315, 414] width 85 height 26
